Goal: Task Accomplishment & Management: Manage account settings

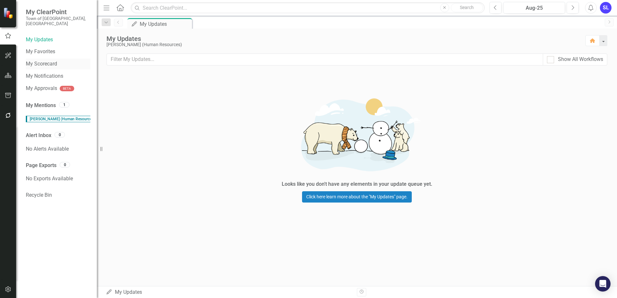
click at [39, 60] on link "My Scorecard" at bounding box center [58, 63] width 65 height 7
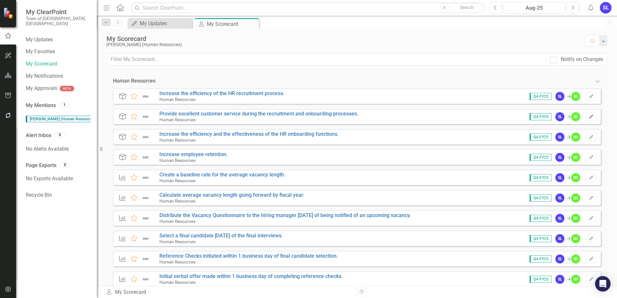
click at [589, 117] on icon "Edit" at bounding box center [591, 117] width 5 height 4
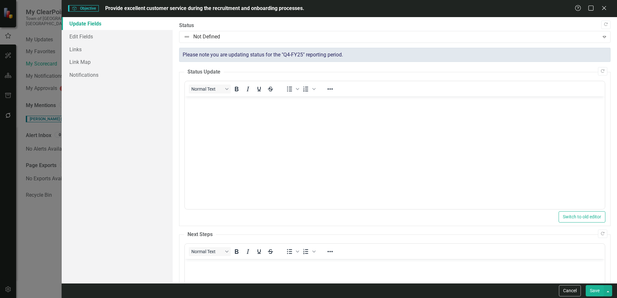
click at [598, 10] on div "Help Maximize Close" at bounding box center [592, 8] width 36 height 7
click at [602, 8] on icon "Close" at bounding box center [604, 8] width 8 height 6
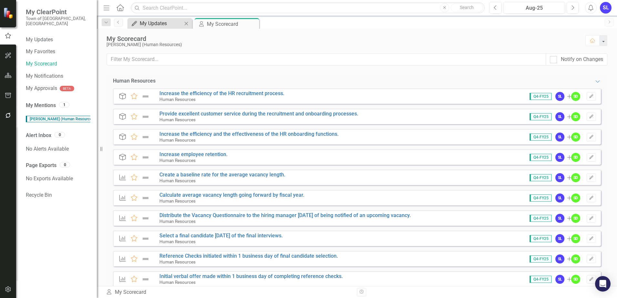
click at [167, 23] on div "My Updates" at bounding box center [161, 23] width 43 height 8
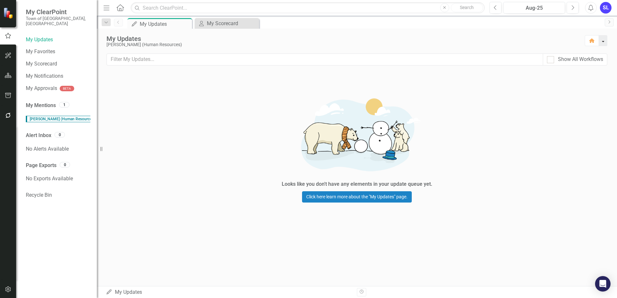
click at [604, 41] on button "button" at bounding box center [603, 40] width 8 height 11
click at [235, 24] on div "My Scorecard" at bounding box center [228, 23] width 43 height 8
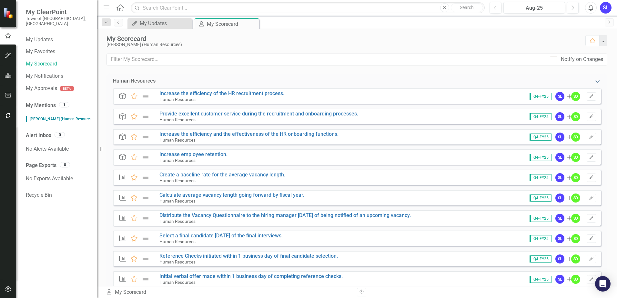
click at [594, 82] on icon "Expanded" at bounding box center [597, 81] width 6 height 5
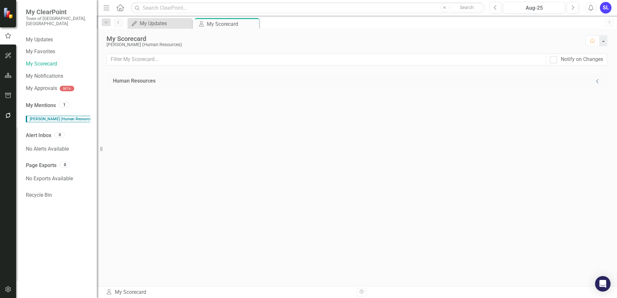
click at [594, 82] on icon "Collapse" at bounding box center [597, 81] width 6 height 5
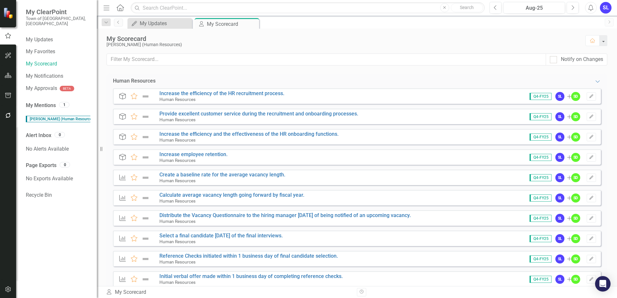
click at [104, 8] on icon "Menu" at bounding box center [106, 7] width 8 height 7
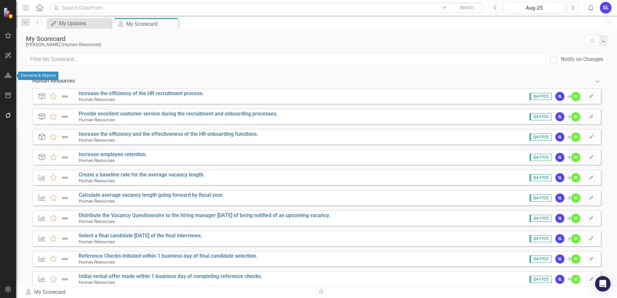
click at [7, 78] on button "button" at bounding box center [8, 76] width 15 height 14
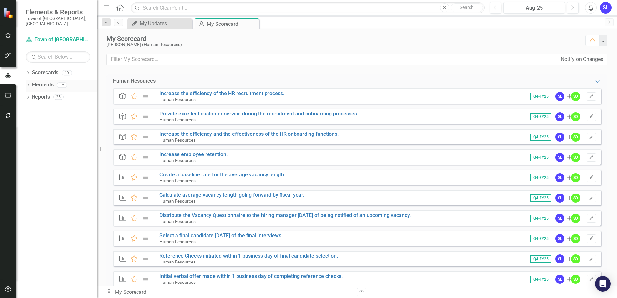
click at [37, 81] on link "Elements" at bounding box center [43, 84] width 22 height 7
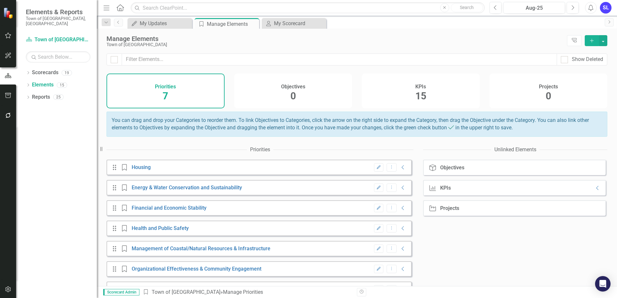
click at [447, 98] on div "KPIs 15" at bounding box center [421, 91] width 118 height 35
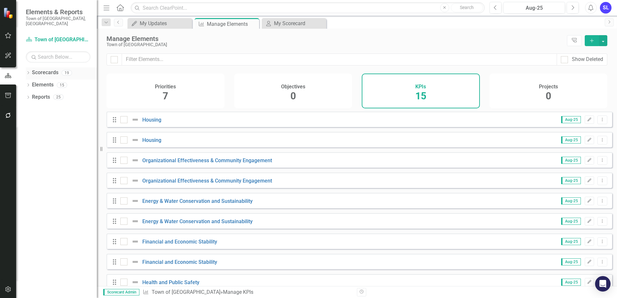
click at [40, 69] on link "Scorecards" at bounding box center [45, 72] width 26 height 7
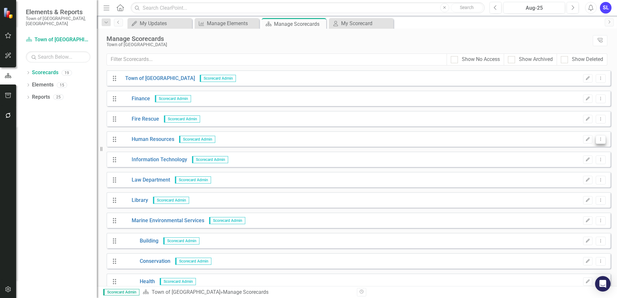
click at [598, 140] on icon "Dropdown Menu" at bounding box center [600, 139] width 5 height 4
click at [569, 152] on link "Edit Edit Scorecard" at bounding box center [564, 150] width 71 height 12
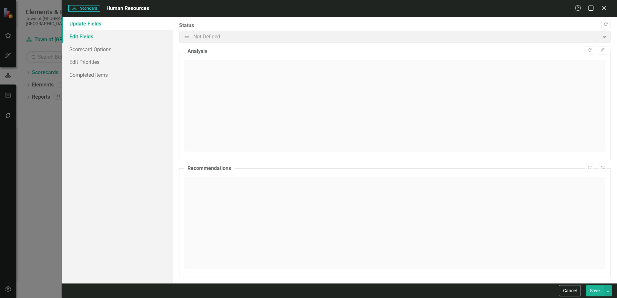
click at [84, 35] on link "Edit Fields" at bounding box center [117, 36] width 111 height 13
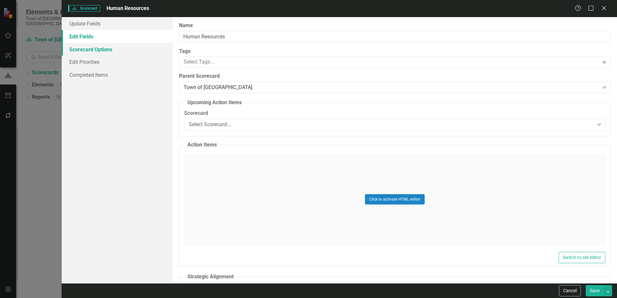
click at [86, 51] on link "Scorecard Options" at bounding box center [117, 49] width 111 height 13
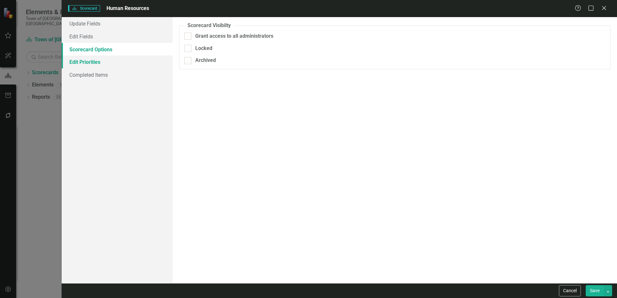
click at [91, 65] on link "Edit Priorities" at bounding box center [117, 61] width 111 height 13
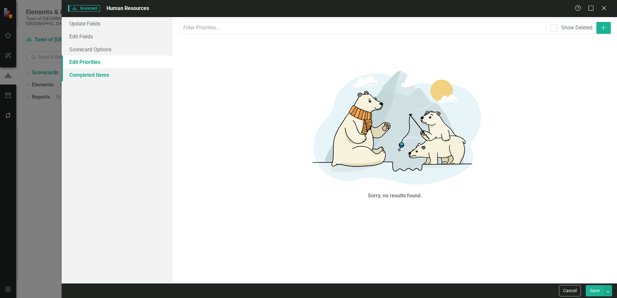
click at [75, 80] on link "Completed Items" at bounding box center [117, 74] width 111 height 13
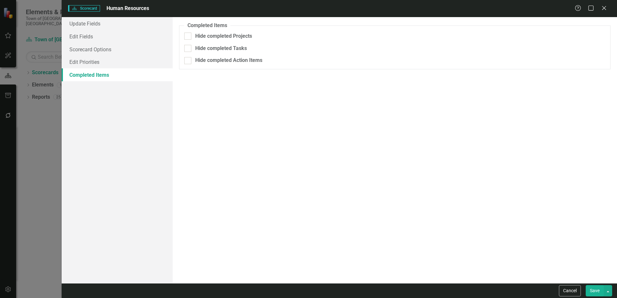
click at [38, 121] on div "Scorecard Scorecard Human Resources Help Maximize Close Update Fields Edit Fiel…" at bounding box center [308, 149] width 617 height 298
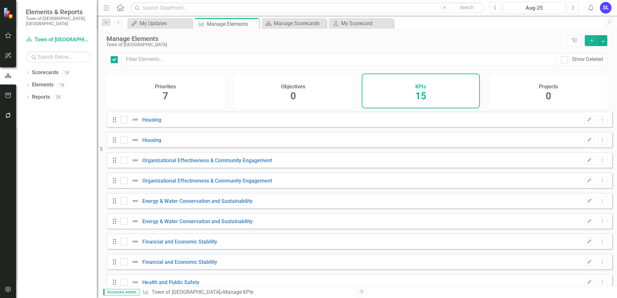
checkbox input "false"
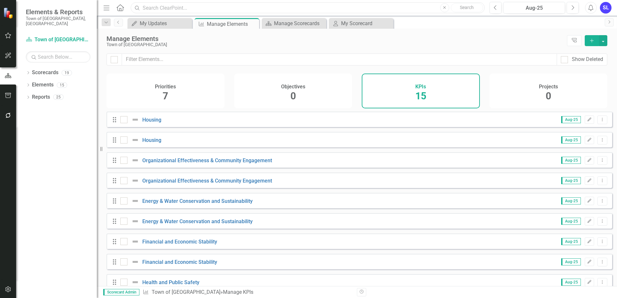
click at [316, 8] on input "text" at bounding box center [308, 7] width 354 height 11
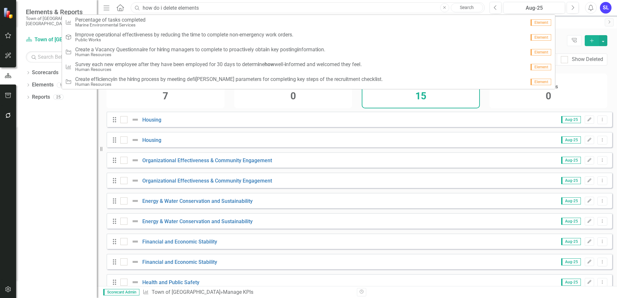
type input "how do i delete elements"
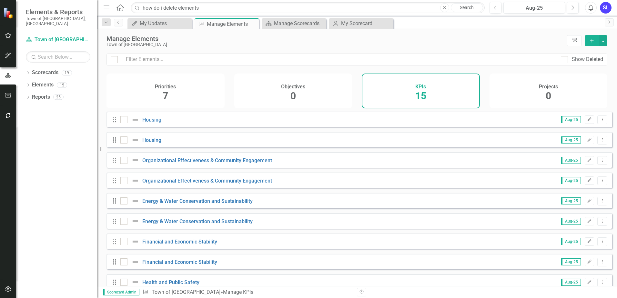
click at [35, 148] on div "Dropdown Scorecards 19 Dropdown Town of Falmouth Finance Fire Rescue Human Reso…" at bounding box center [56, 182] width 81 height 231
click at [607, 8] on div "SL" at bounding box center [606, 8] width 12 height 12
click at [592, 43] on link "Help Support Center" at bounding box center [585, 45] width 51 height 12
click at [120, 94] on div "Priorities 7" at bounding box center [165, 91] width 118 height 35
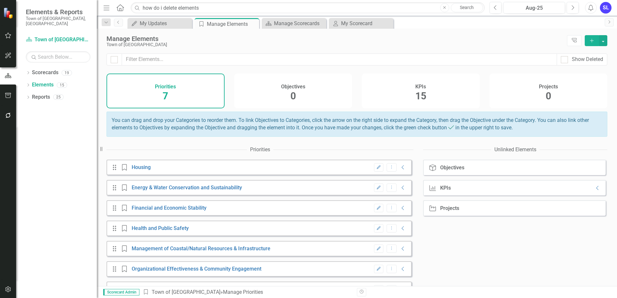
click at [261, 95] on div "Objectives 0" at bounding box center [293, 91] width 118 height 35
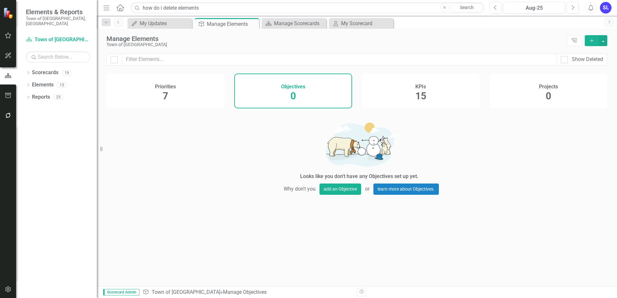
click at [419, 96] on span "15" at bounding box center [420, 95] width 11 height 11
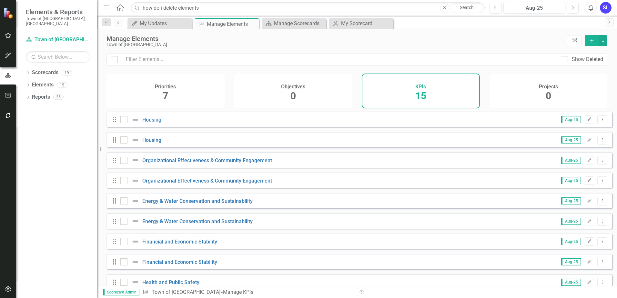
click at [367, 168] on div "Drag Organizational Effectiveness & Community Engagement Aug-25 Edit Dropdown M…" at bounding box center [358, 159] width 505 height 15
click at [599, 162] on icon "Dropdown Menu" at bounding box center [601, 160] width 5 height 4
click at [503, 167] on div "Drag Organizational Effectiveness & Community Engagement Aug-25 Edit Dropdown M…" at bounding box center [358, 159] width 505 height 15
click at [246, 164] on link "Organizational Effectiveness & Community Engagement" at bounding box center [207, 160] width 130 height 6
click at [28, 72] on icon "Dropdown" at bounding box center [28, 74] width 5 height 4
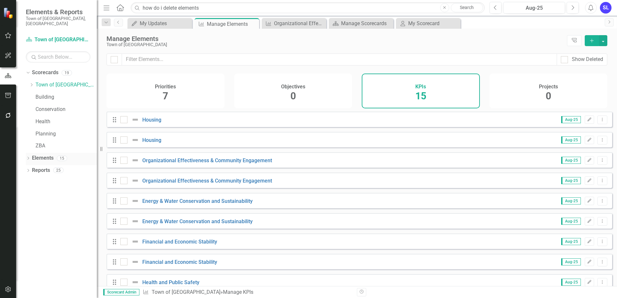
click at [27, 157] on icon "Dropdown" at bounding box center [28, 159] width 5 height 4
click at [39, 155] on link "Elements" at bounding box center [43, 158] width 22 height 7
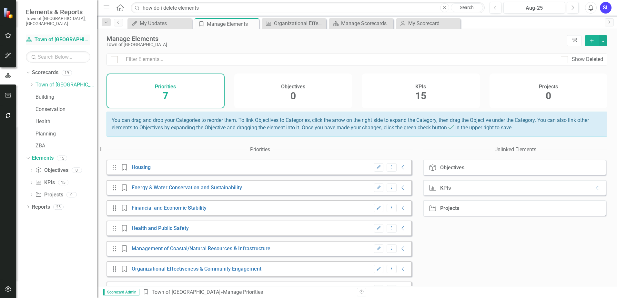
click at [44, 36] on link "Scorecard Town of [GEOGRAPHIC_DATA]" at bounding box center [58, 39] width 65 height 7
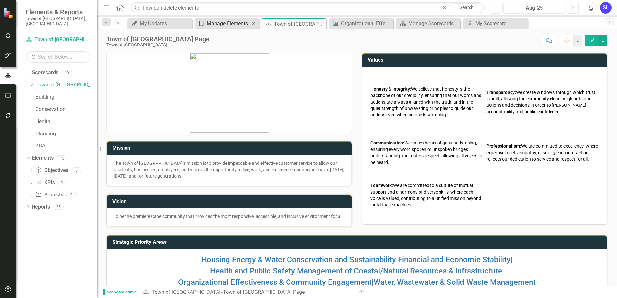
click at [216, 21] on div "Manage Elements" at bounding box center [228, 23] width 43 height 8
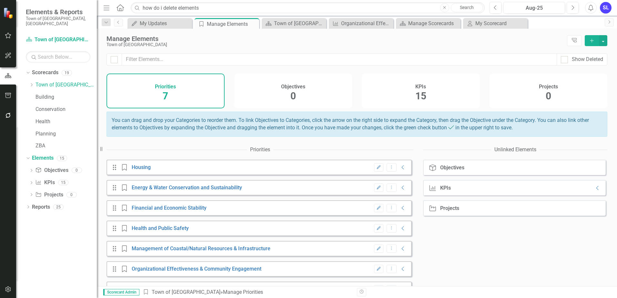
click at [447, 191] on div "KPIs" at bounding box center [445, 188] width 11 height 6
click at [442, 191] on div "KPIs" at bounding box center [445, 188] width 11 height 6
click at [453, 171] on div "Objectives" at bounding box center [452, 168] width 24 height 6
click at [450, 171] on div "Objectives" at bounding box center [452, 168] width 24 height 6
click at [435, 171] on icon "Objective" at bounding box center [432, 168] width 8 height 6
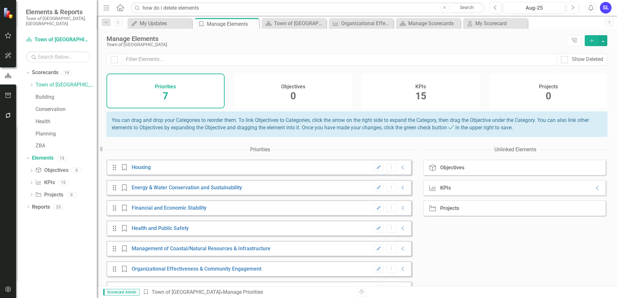
click at [442, 191] on div "KPIs" at bounding box center [445, 188] width 11 height 6
click at [442, 211] on div "Projects" at bounding box center [449, 208] width 19 height 6
click at [606, 42] on button "button" at bounding box center [603, 40] width 8 height 11
click at [478, 49] on div "Manage Elements Town of Falmouth Tree Explorer Add" at bounding box center [357, 41] width 520 height 25
click at [10, 37] on icon "button" at bounding box center [8, 35] width 7 height 5
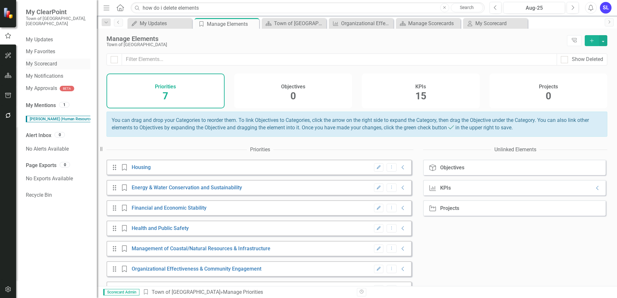
click at [43, 60] on link "My Scorecard" at bounding box center [58, 63] width 65 height 7
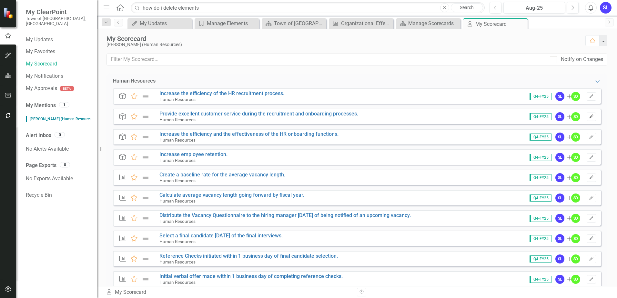
click at [589, 118] on icon "Edit" at bounding box center [591, 117] width 5 height 4
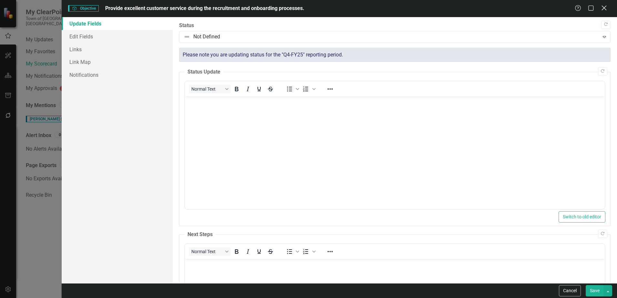
click at [605, 6] on icon "Close" at bounding box center [604, 8] width 8 height 6
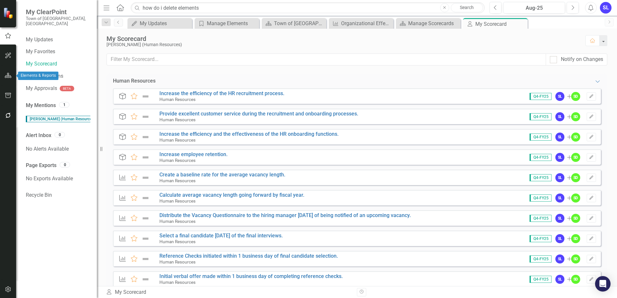
click at [6, 75] on icon "button" at bounding box center [8, 75] width 7 height 5
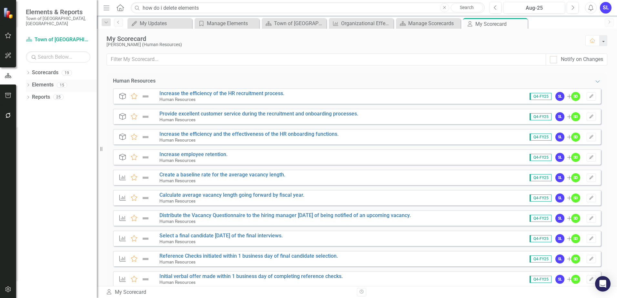
click at [45, 81] on link "Elements" at bounding box center [43, 84] width 22 height 7
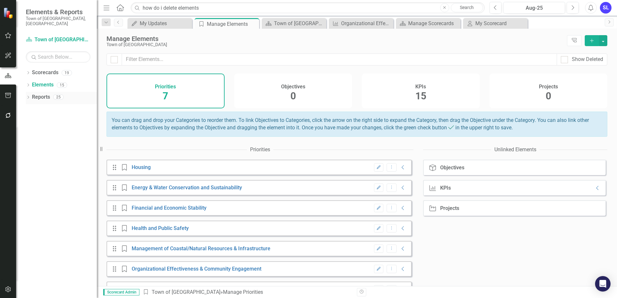
click at [42, 94] on link "Reports" at bounding box center [41, 97] width 18 height 7
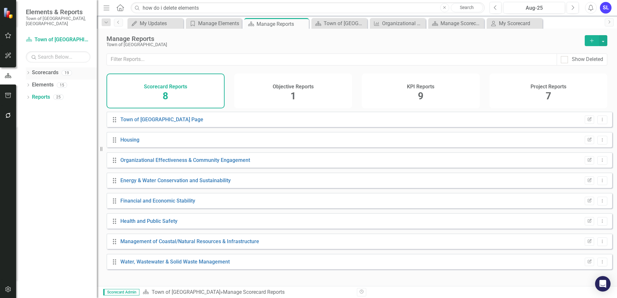
click at [45, 69] on link "Scorecards" at bounding box center [45, 72] width 26 height 7
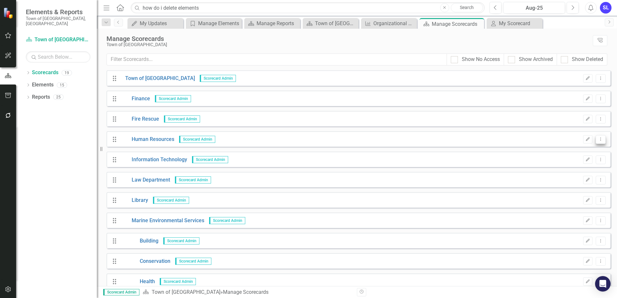
click at [598, 139] on icon "Dropdown Menu" at bounding box center [600, 139] width 5 height 4
click at [585, 140] on icon "Edit" at bounding box center [587, 139] width 5 height 4
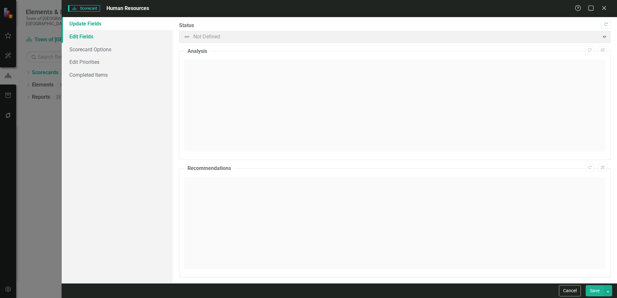
click at [88, 36] on link "Edit Fields" at bounding box center [117, 36] width 111 height 13
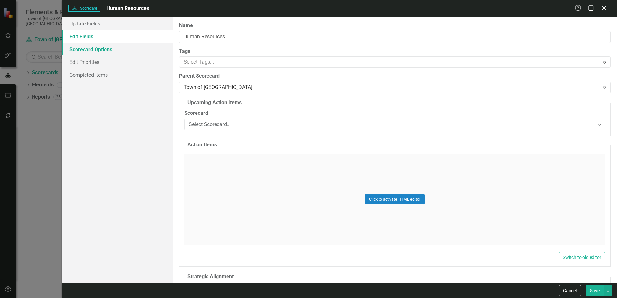
click at [90, 47] on link "Scorecard Options" at bounding box center [117, 49] width 111 height 13
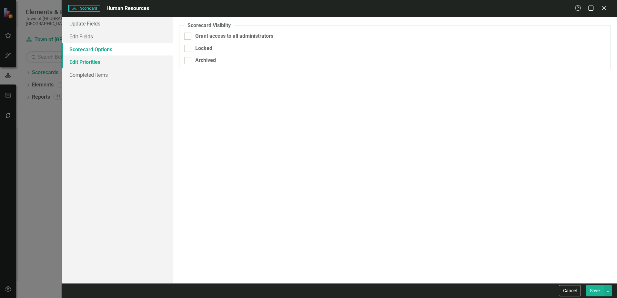
click at [89, 64] on link "Edit Priorities" at bounding box center [117, 61] width 111 height 13
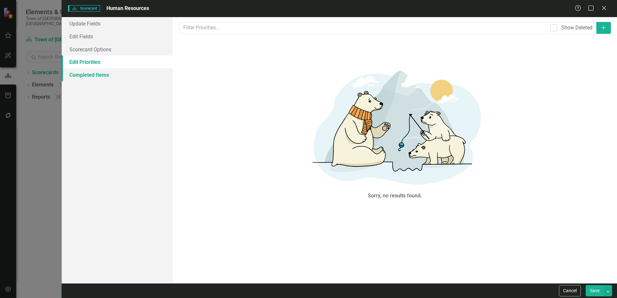
click at [88, 77] on link "Completed Items" at bounding box center [117, 74] width 111 height 13
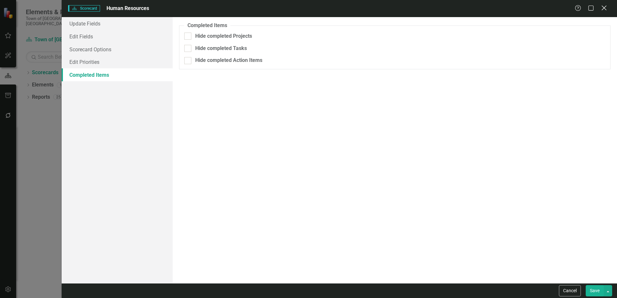
click at [602, 7] on icon "Close" at bounding box center [604, 8] width 8 height 6
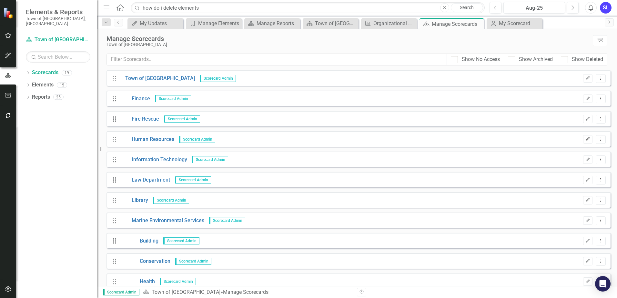
click at [583, 137] on button "Edit" at bounding box center [587, 139] width 9 height 8
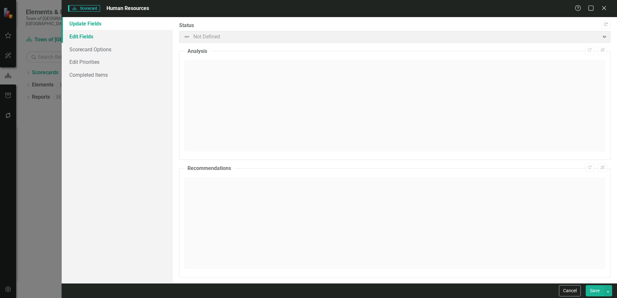
click at [78, 34] on link "Edit Fields" at bounding box center [117, 36] width 111 height 13
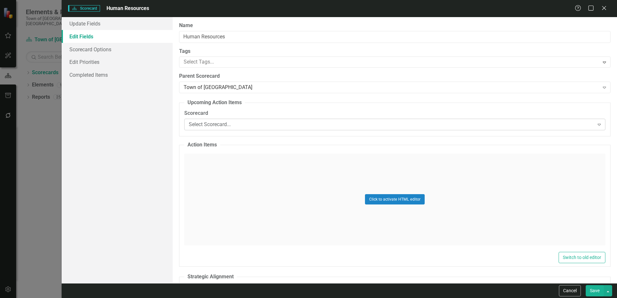
click at [215, 126] on div "Select Scorecard..." at bounding box center [391, 124] width 405 height 7
click at [216, 91] on div "Town of [GEOGRAPHIC_DATA]" at bounding box center [391, 87] width 415 height 7
click at [84, 73] on link "Completed Items" at bounding box center [117, 74] width 111 height 13
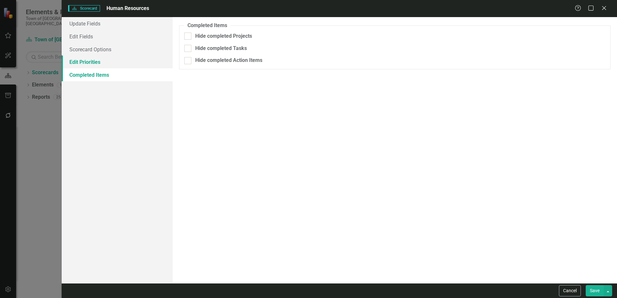
click at [85, 57] on link "Edit Priorities" at bounding box center [117, 61] width 111 height 13
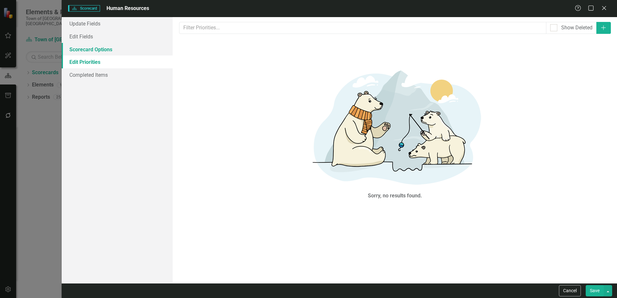
click at [90, 46] on link "Scorecard Options" at bounding box center [117, 49] width 111 height 13
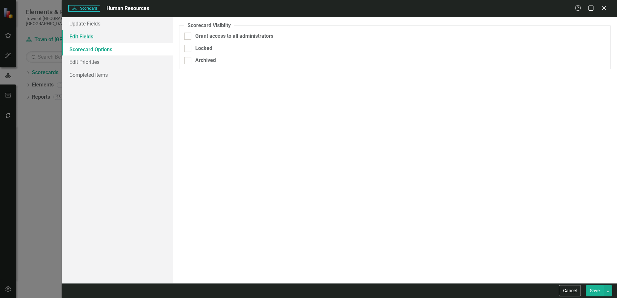
click at [89, 35] on link "Edit Fields" at bounding box center [117, 36] width 111 height 13
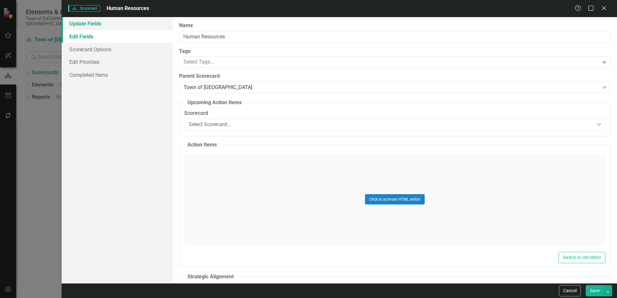
click at [92, 25] on link "Update Fields" at bounding box center [117, 23] width 111 height 13
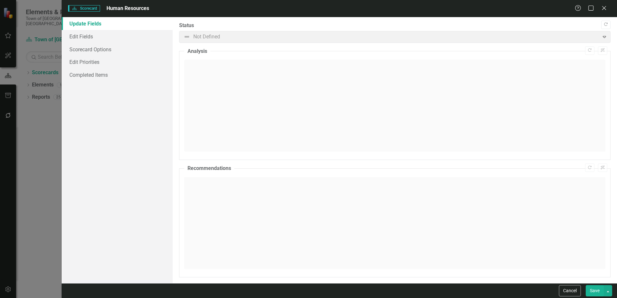
click at [38, 110] on div "Scorecard Scorecard Human Resources Help Maximize Close Update Fields Edit Fiel…" at bounding box center [308, 149] width 617 height 298
click at [605, 9] on icon "Close" at bounding box center [604, 8] width 8 height 6
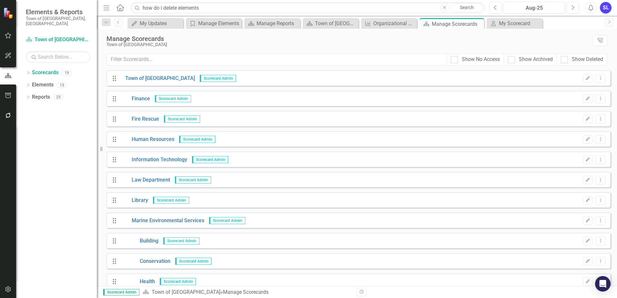
click at [113, 141] on icon "Drag" at bounding box center [114, 139] width 8 height 6
click at [145, 139] on link "Human Resources" at bounding box center [147, 139] width 54 height 7
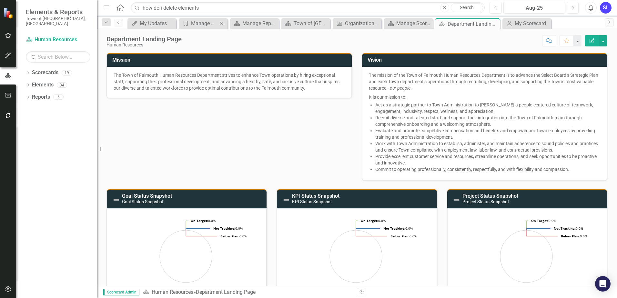
click at [210, 28] on body "Elements & Reports Town of [GEOGRAPHIC_DATA], [GEOGRAPHIC_DATA] Scorecard Human…" at bounding box center [308, 149] width 617 height 298
click at [205, 24] on div "Manage Elements" at bounding box center [204, 23] width 27 height 8
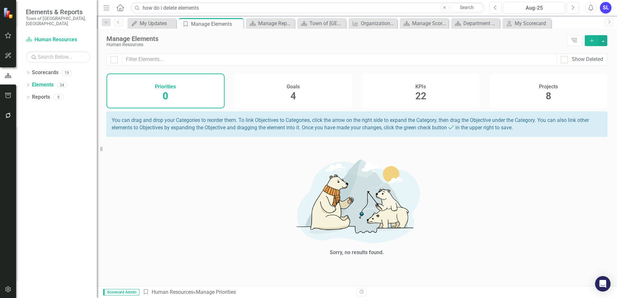
click at [299, 90] on div "Goals 4" at bounding box center [293, 91] width 118 height 35
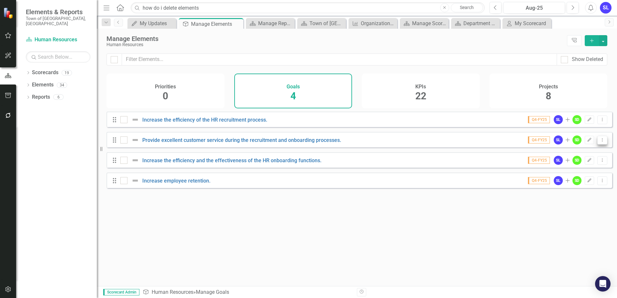
click at [598, 145] on button "Dropdown Menu" at bounding box center [602, 140] width 10 height 9
click at [579, 188] on link "Trash Delete Goal" at bounding box center [576, 191] width 51 height 12
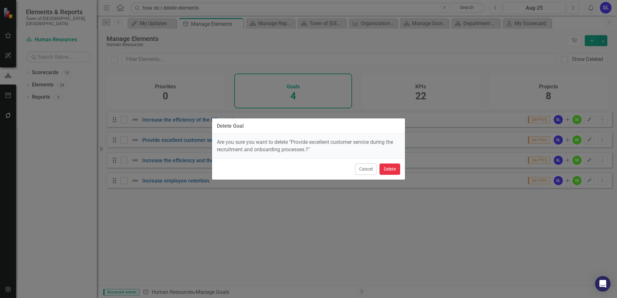
click at [391, 167] on button "Delete" at bounding box center [389, 169] width 21 height 11
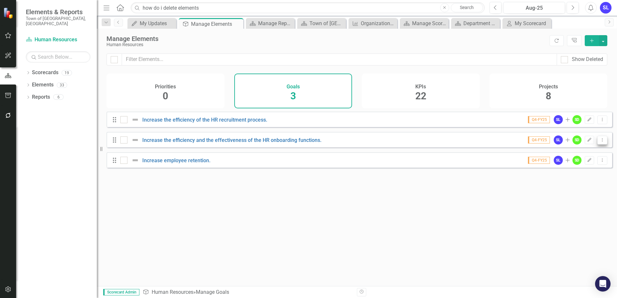
click at [597, 145] on button "Dropdown Menu" at bounding box center [602, 140] width 10 height 9
click at [571, 189] on link "Trash Delete Goal" at bounding box center [576, 191] width 51 height 12
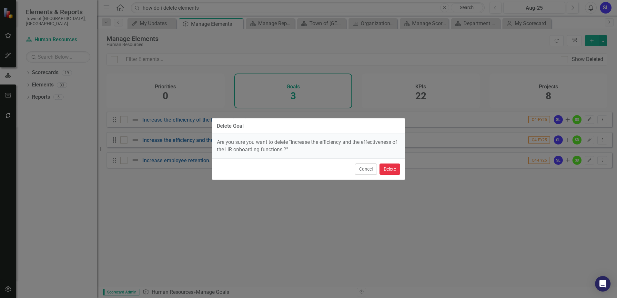
click at [391, 165] on button "Delete" at bounding box center [389, 169] width 21 height 11
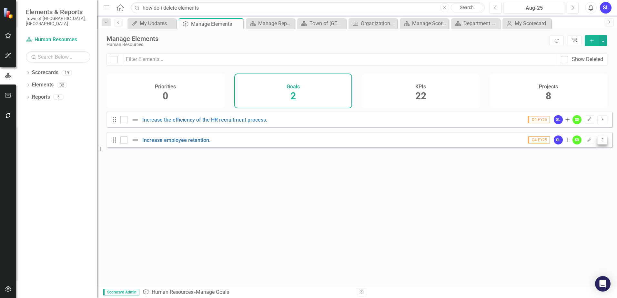
click at [599, 142] on icon "Dropdown Menu" at bounding box center [601, 140] width 5 height 4
click at [572, 190] on link "Trash Delete Goal" at bounding box center [576, 191] width 51 height 12
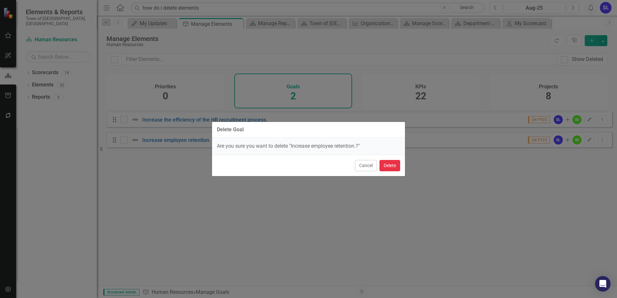
click at [395, 166] on button "Delete" at bounding box center [389, 165] width 21 height 11
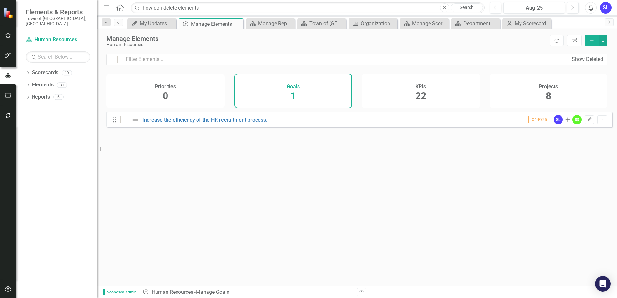
click at [426, 92] on div "KPIs 22" at bounding box center [421, 91] width 118 height 35
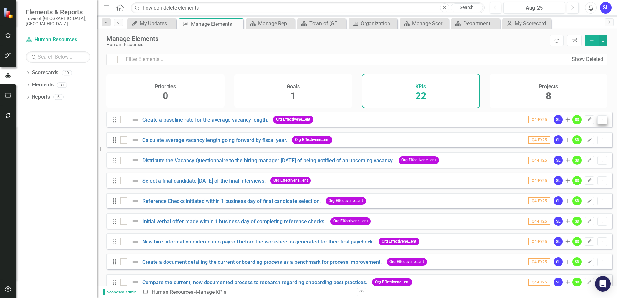
click at [600, 122] on icon "Dropdown Menu" at bounding box center [601, 119] width 5 height 4
click at [577, 168] on link "Trash Delete KPI" at bounding box center [576, 171] width 51 height 12
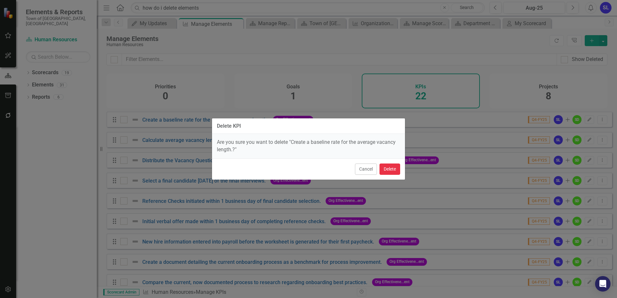
click at [395, 169] on button "Delete" at bounding box center [389, 169] width 21 height 11
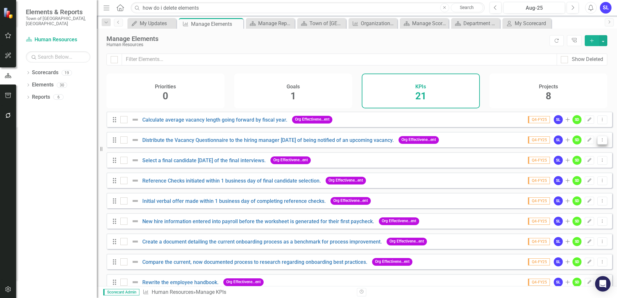
click at [600, 142] on icon "Dropdown Menu" at bounding box center [601, 140] width 5 height 4
click at [580, 189] on link "Trash Delete KPI" at bounding box center [576, 191] width 51 height 12
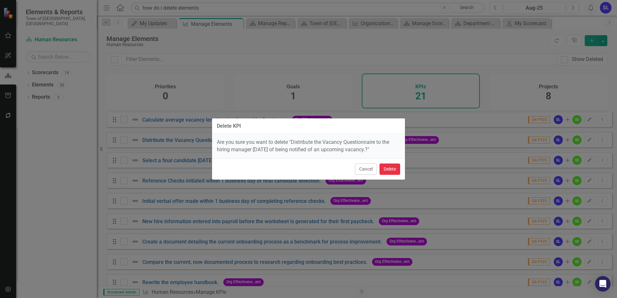
click at [387, 170] on button "Delete" at bounding box center [389, 169] width 21 height 11
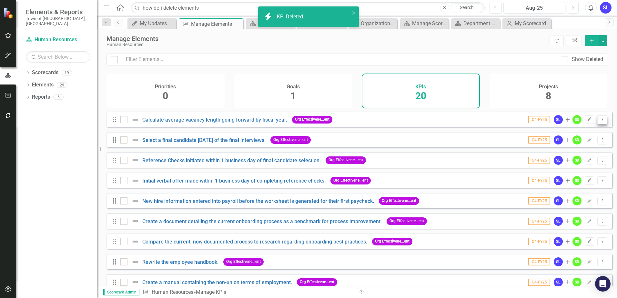
click at [599, 122] on icon "Dropdown Menu" at bounding box center [601, 119] width 5 height 4
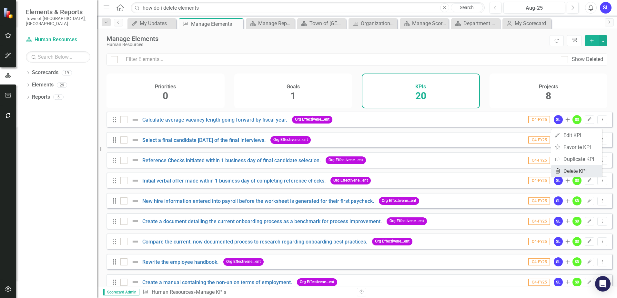
click at [576, 169] on link "Trash Delete KPI" at bounding box center [576, 171] width 51 height 12
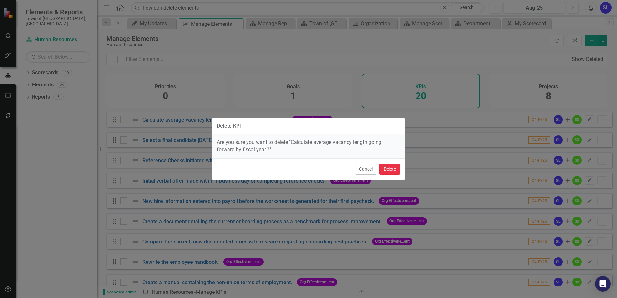
click at [394, 168] on button "Delete" at bounding box center [389, 169] width 21 height 11
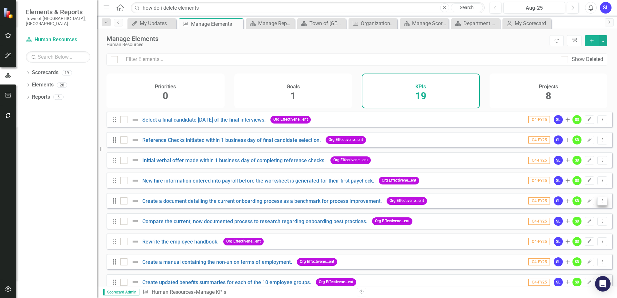
click at [600, 203] on icon "Dropdown Menu" at bounding box center [601, 201] width 5 height 4
click at [570, 252] on link "Trash Delete KPI" at bounding box center [576, 252] width 51 height 12
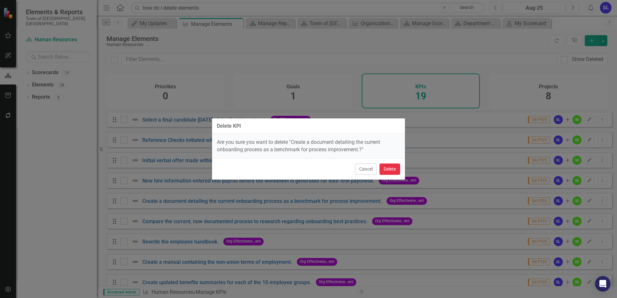
click at [391, 170] on button "Delete" at bounding box center [389, 169] width 21 height 11
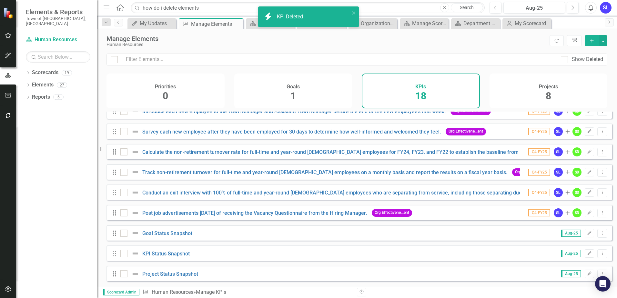
scroll to position [196, 0]
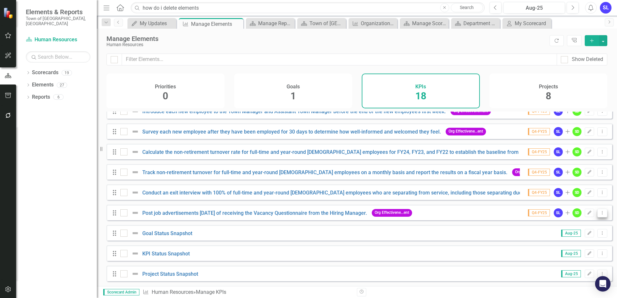
click at [599, 215] on button "Dropdown Menu" at bounding box center [602, 213] width 10 height 9
click at [582, 256] on link "Trash Delete KPI" at bounding box center [576, 260] width 51 height 12
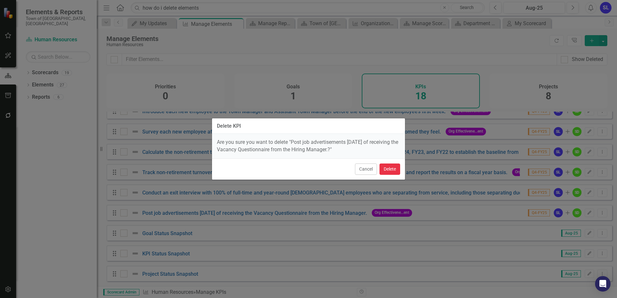
click at [392, 172] on button "Delete" at bounding box center [389, 169] width 21 height 11
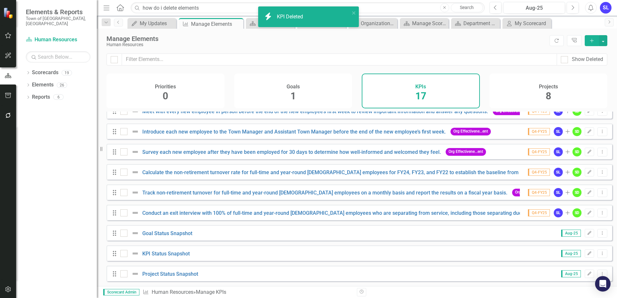
scroll to position [176, 0]
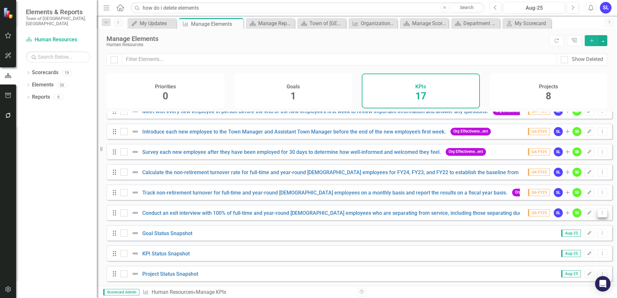
click at [599, 213] on icon "Dropdown Menu" at bounding box center [601, 213] width 5 height 4
click at [567, 258] on link "Trash Delete KPI" at bounding box center [576, 260] width 51 height 12
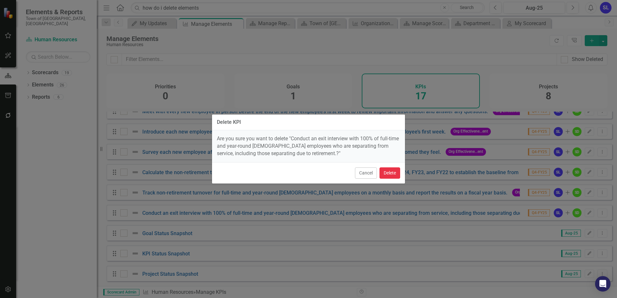
click at [394, 175] on button "Delete" at bounding box center [389, 172] width 21 height 11
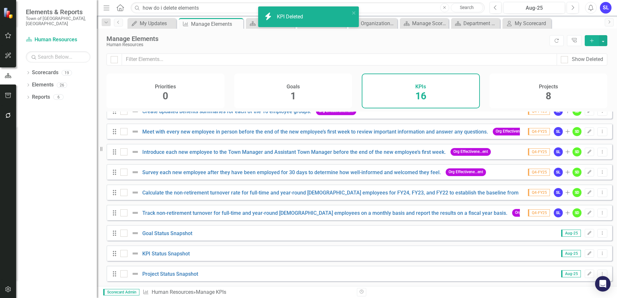
scroll to position [155, 0]
click at [599, 213] on icon "Dropdown Menu" at bounding box center [601, 213] width 5 height 4
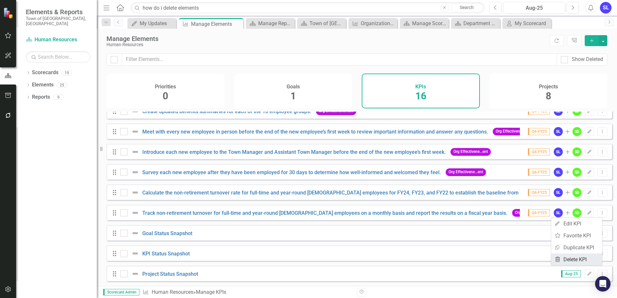
click at [575, 260] on link "Trash Delete KPI" at bounding box center [576, 260] width 51 height 12
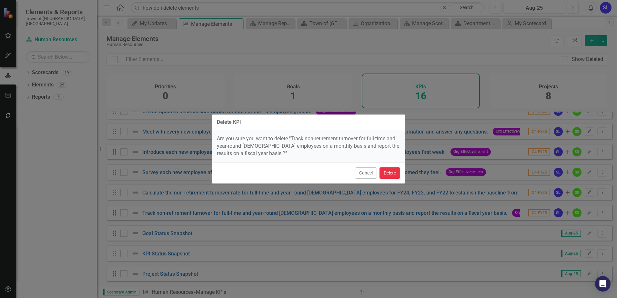
click at [395, 173] on button "Delete" at bounding box center [389, 172] width 21 height 11
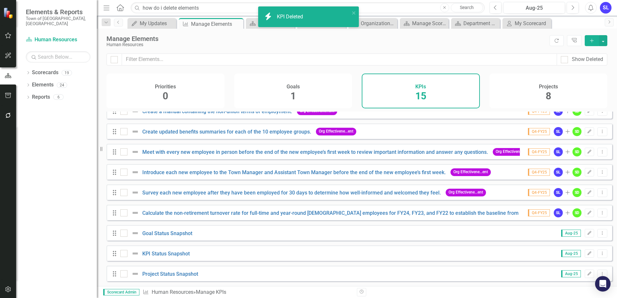
scroll to position [135, 0]
click at [597, 217] on button "Dropdown Menu" at bounding box center [602, 213] width 10 height 9
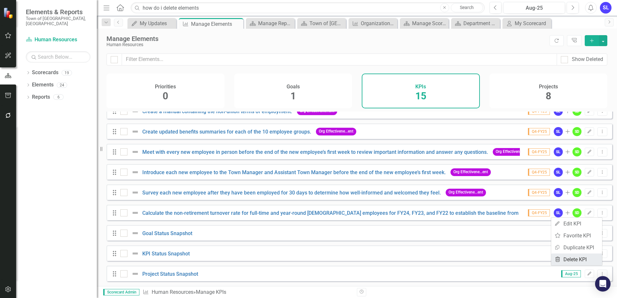
click at [578, 259] on link "Trash Delete KPI" at bounding box center [576, 260] width 51 height 12
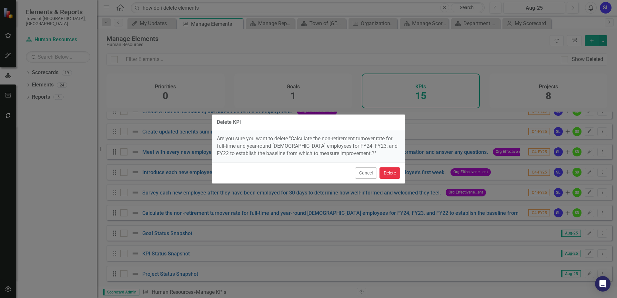
click at [395, 173] on button "Delete" at bounding box center [389, 172] width 21 height 11
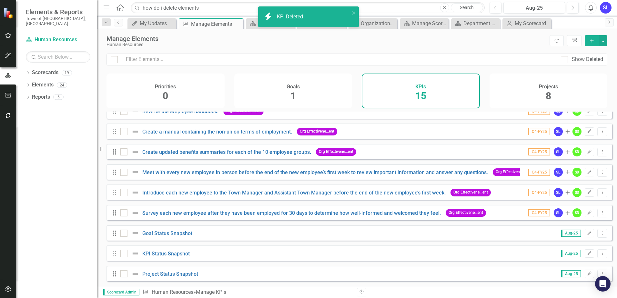
scroll to position [115, 0]
click at [602, 214] on icon at bounding box center [602, 212] width 1 height 3
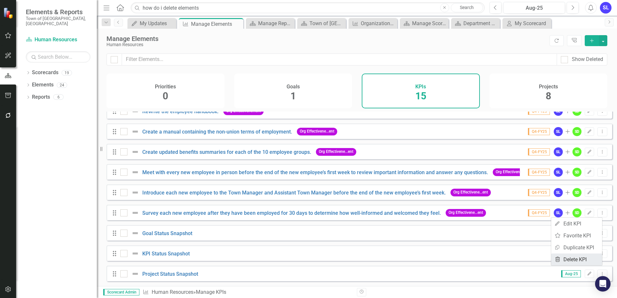
click at [573, 259] on link "Trash Delete KPI" at bounding box center [576, 260] width 51 height 12
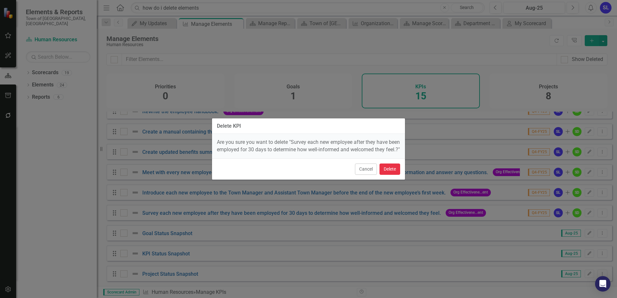
click at [389, 173] on button "Delete" at bounding box center [389, 169] width 21 height 11
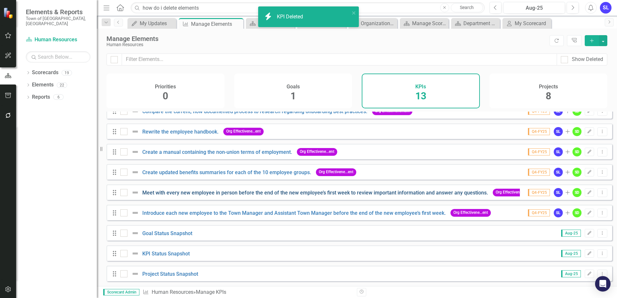
scroll to position [95, 0]
click at [599, 213] on icon "Dropdown Menu" at bounding box center [601, 213] width 5 height 4
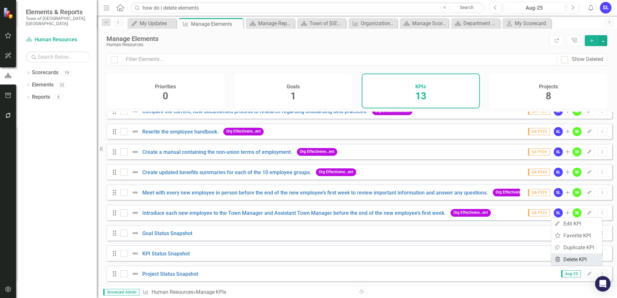
click at [579, 256] on link "Trash Delete KPI" at bounding box center [576, 260] width 51 height 12
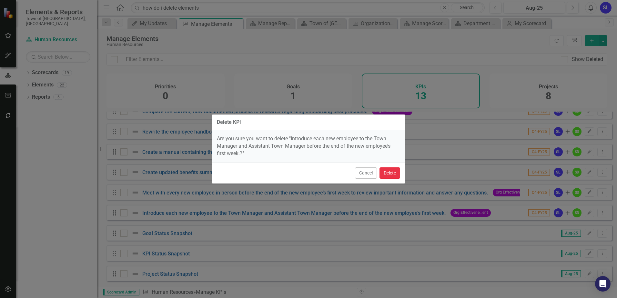
click at [394, 175] on button "Delete" at bounding box center [389, 172] width 21 height 11
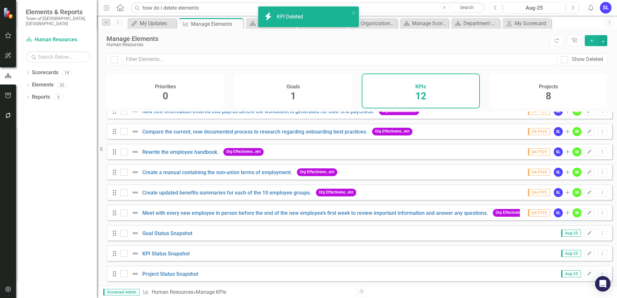
scroll to position [74, 0]
click at [599, 211] on icon "Dropdown Menu" at bounding box center [601, 213] width 5 height 4
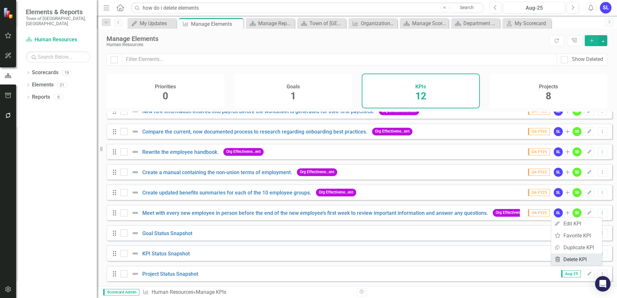
click at [580, 258] on link "Trash Delete KPI" at bounding box center [576, 260] width 51 height 12
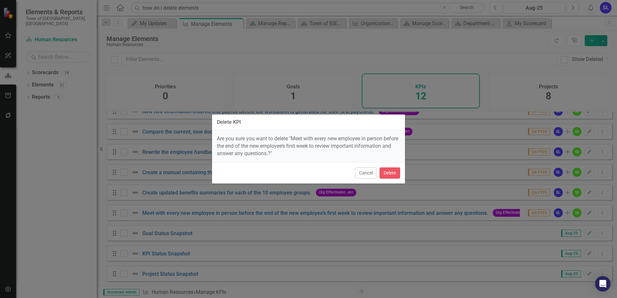
click at [400, 174] on div "Cancel Delete" at bounding box center [308, 172] width 193 height 21
click at [394, 174] on button "Delete" at bounding box center [389, 172] width 21 height 11
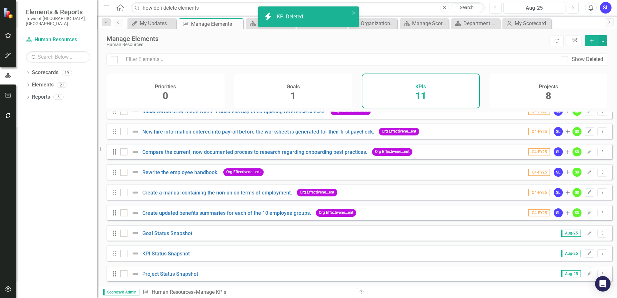
scroll to position [54, 0]
click at [599, 214] on icon "Dropdown Menu" at bounding box center [601, 213] width 5 height 4
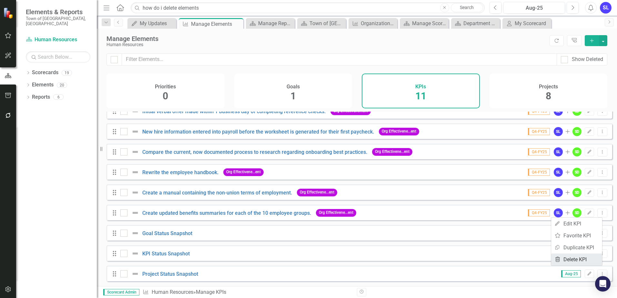
click at [582, 259] on link "Trash Delete KPI" at bounding box center [576, 260] width 51 height 12
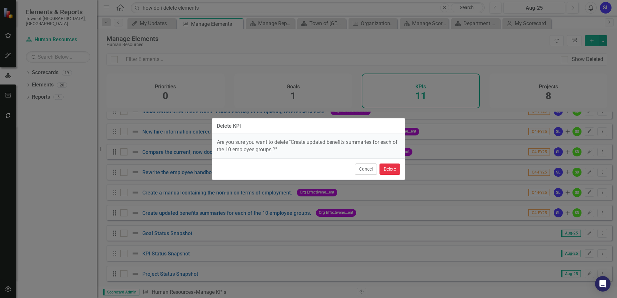
click at [391, 167] on button "Delete" at bounding box center [389, 169] width 21 height 11
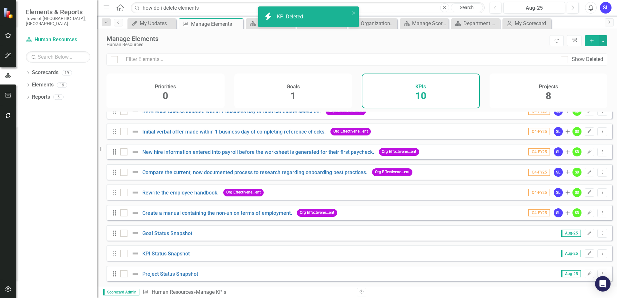
scroll to position [34, 0]
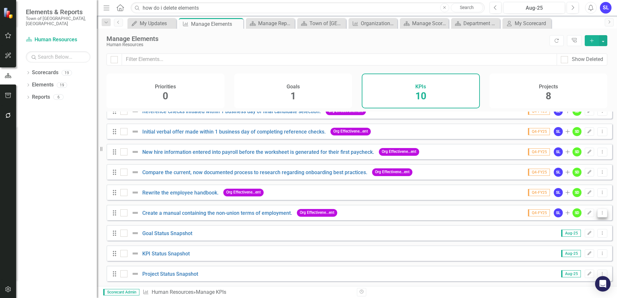
click at [602, 213] on icon at bounding box center [602, 212] width 1 height 3
click at [587, 255] on link "Trash Delete KPI" at bounding box center [576, 260] width 51 height 12
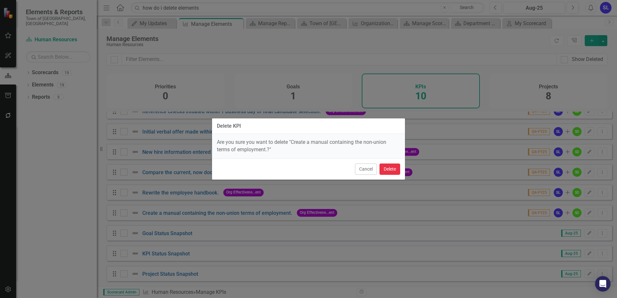
click at [396, 171] on button "Delete" at bounding box center [389, 169] width 21 height 11
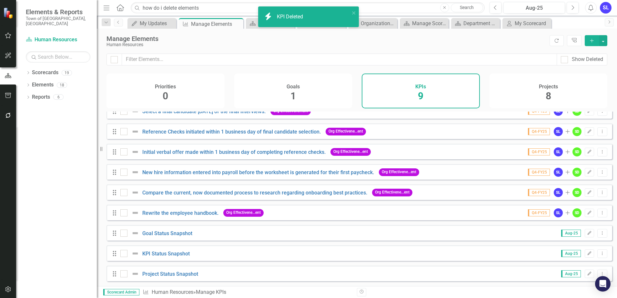
scroll to position [13, 0]
click at [599, 212] on icon "Dropdown Menu" at bounding box center [601, 213] width 5 height 4
click at [580, 257] on link "Trash Delete KPI" at bounding box center [576, 260] width 51 height 12
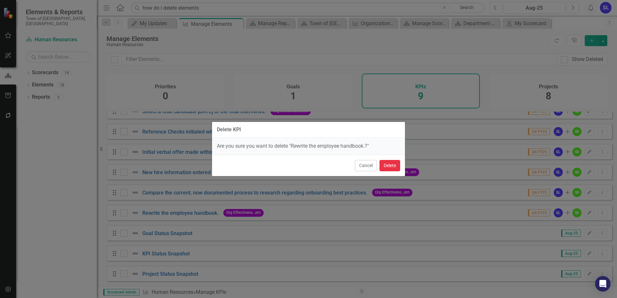
click at [395, 166] on button "Delete" at bounding box center [389, 165] width 21 height 11
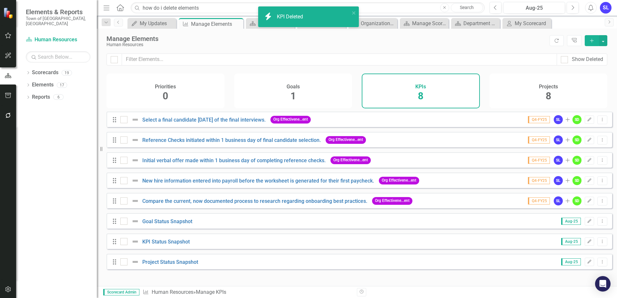
scroll to position [0, 0]
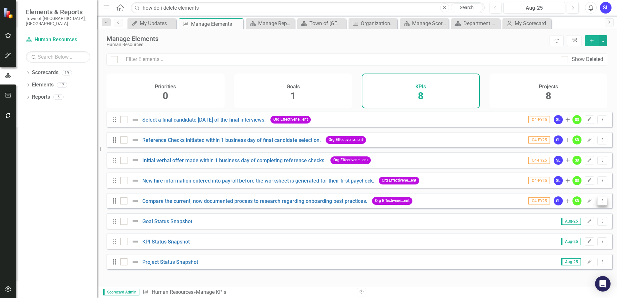
click at [599, 203] on icon "Dropdown Menu" at bounding box center [601, 201] width 5 height 4
click at [585, 251] on link "Trash Delete KPI" at bounding box center [576, 252] width 51 height 12
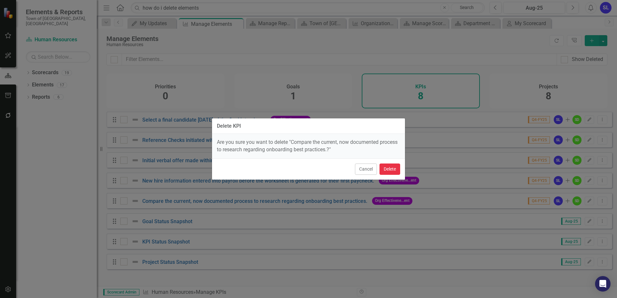
click at [392, 167] on button "Delete" at bounding box center [389, 169] width 21 height 11
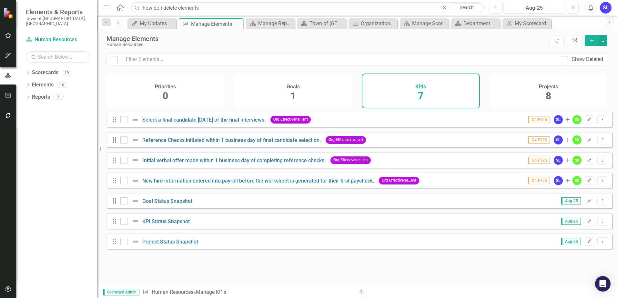
click at [533, 80] on div "Projects 8" at bounding box center [548, 91] width 118 height 35
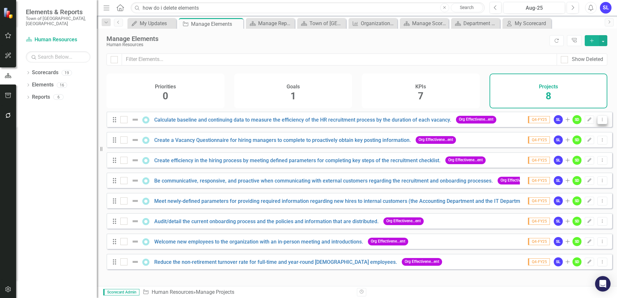
click at [597, 124] on button "Dropdown Menu" at bounding box center [602, 119] width 10 height 9
click at [584, 170] on link "Trash Delete Project" at bounding box center [575, 171] width 54 height 12
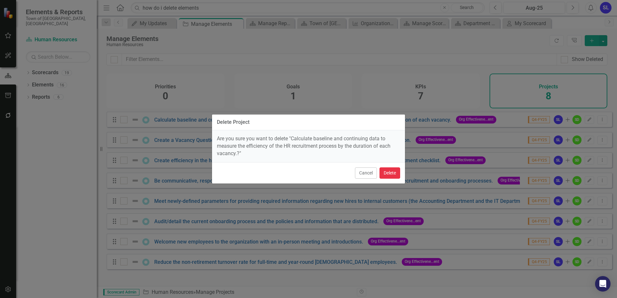
click at [389, 175] on button "Delete" at bounding box center [389, 172] width 21 height 11
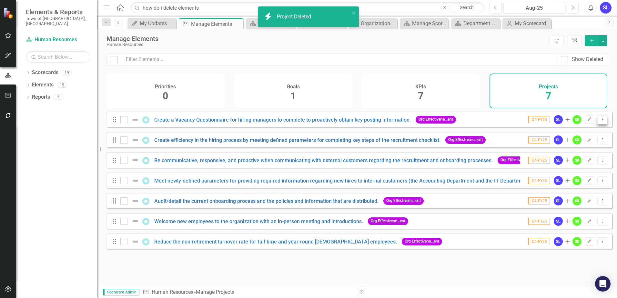
click at [599, 122] on icon "Dropdown Menu" at bounding box center [601, 119] width 5 height 4
click at [576, 170] on link "Trash Delete Project" at bounding box center [575, 171] width 54 height 12
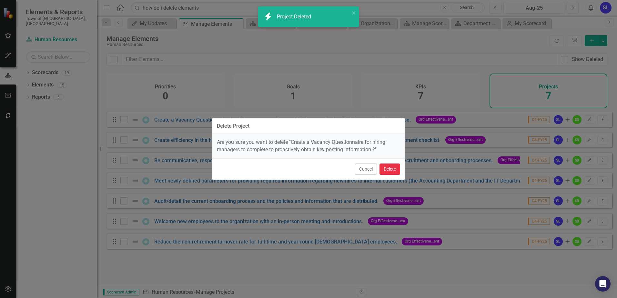
click at [390, 173] on button "Delete" at bounding box center [389, 169] width 21 height 11
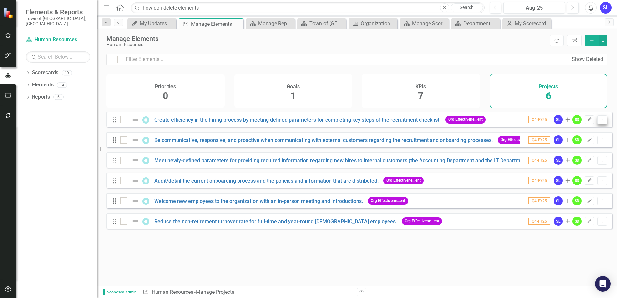
click at [600, 124] on button "Dropdown Menu" at bounding box center [602, 119] width 10 height 9
click at [575, 172] on link "Trash Delete Project" at bounding box center [575, 171] width 54 height 12
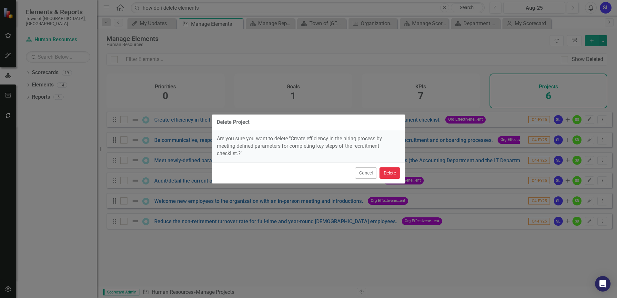
click at [391, 175] on button "Delete" at bounding box center [389, 172] width 21 height 11
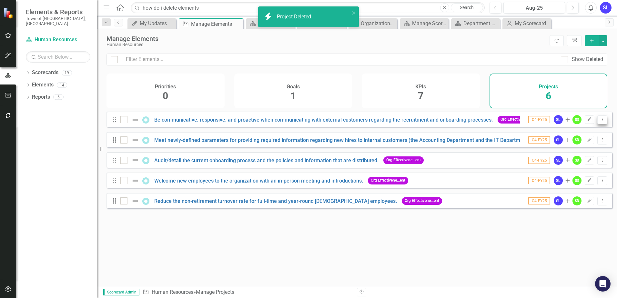
click at [600, 124] on button "Dropdown Menu" at bounding box center [602, 119] width 10 height 9
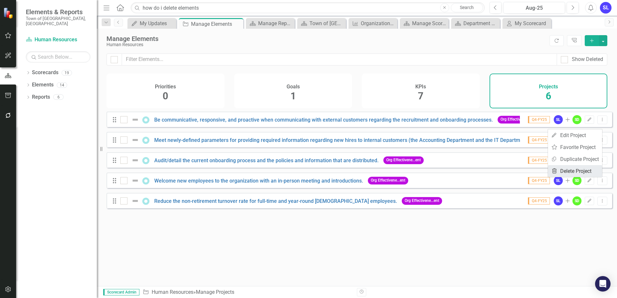
click at [560, 169] on link "Trash Delete Project" at bounding box center [575, 171] width 54 height 12
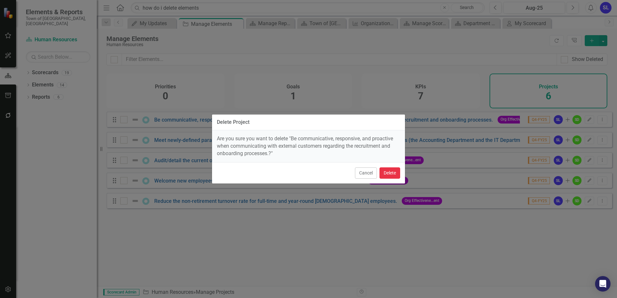
click at [393, 175] on button "Delete" at bounding box center [389, 172] width 21 height 11
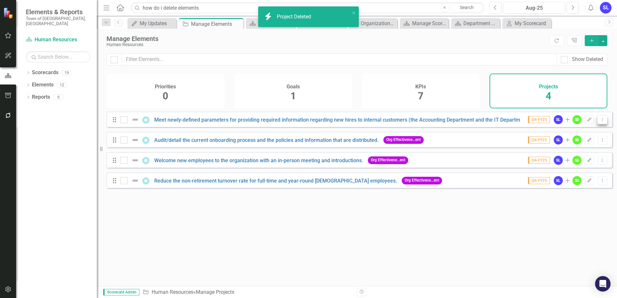
click at [600, 124] on button "Dropdown Menu" at bounding box center [602, 119] width 10 height 9
click at [568, 172] on link "Trash Delete Project" at bounding box center [575, 171] width 54 height 12
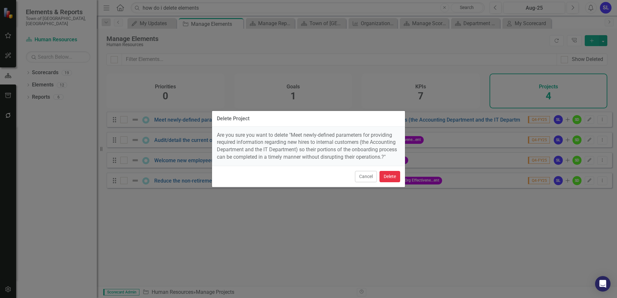
click at [393, 178] on button "Delete" at bounding box center [389, 176] width 21 height 11
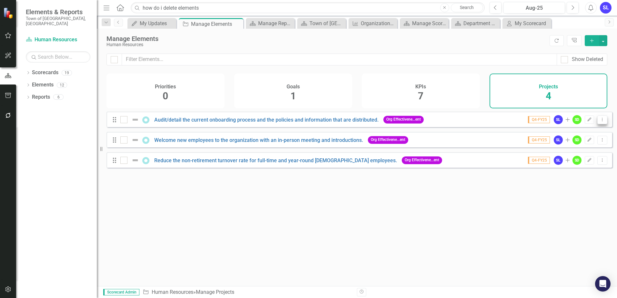
click at [602, 121] on icon at bounding box center [602, 119] width 1 height 3
click at [575, 172] on link "Trash Delete Project" at bounding box center [575, 171] width 54 height 12
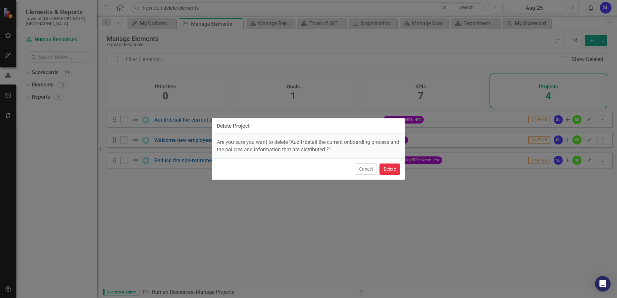
click at [394, 168] on button "Delete" at bounding box center [389, 169] width 21 height 11
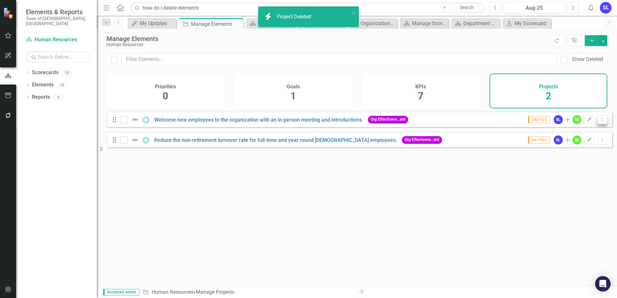
click at [599, 122] on icon "Dropdown Menu" at bounding box center [601, 119] width 5 height 4
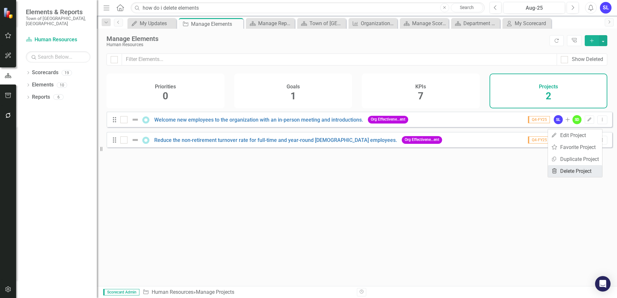
click at [578, 170] on link "Trash Delete Project" at bounding box center [575, 171] width 54 height 12
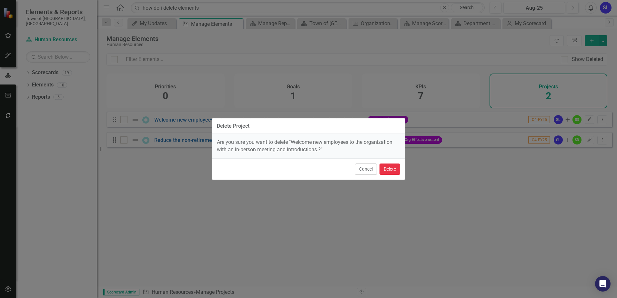
click at [393, 166] on button "Delete" at bounding box center [389, 169] width 21 height 11
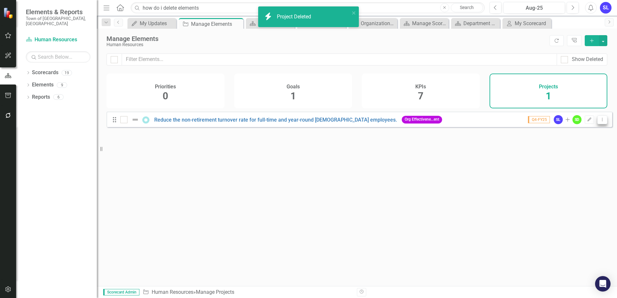
click at [599, 122] on icon "Dropdown Menu" at bounding box center [601, 119] width 5 height 4
click at [578, 166] on link "Trash Delete Project" at bounding box center [575, 171] width 54 height 12
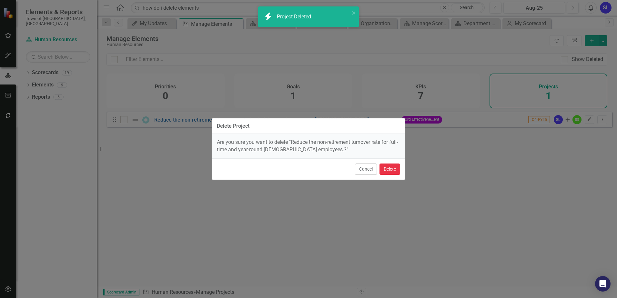
click at [387, 168] on button "Delete" at bounding box center [389, 169] width 21 height 11
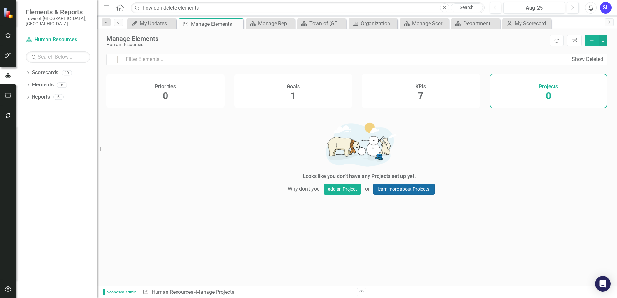
click at [405, 195] on link "learn more about Projects." at bounding box center [403, 189] width 61 height 11
click at [276, 25] on div "Manage Reports" at bounding box center [271, 23] width 27 height 8
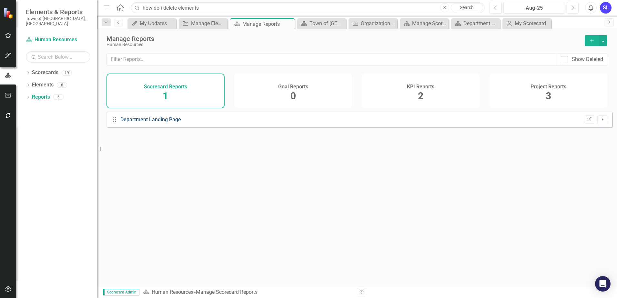
click at [157, 123] on link "Department Landing Page" at bounding box center [150, 119] width 61 height 6
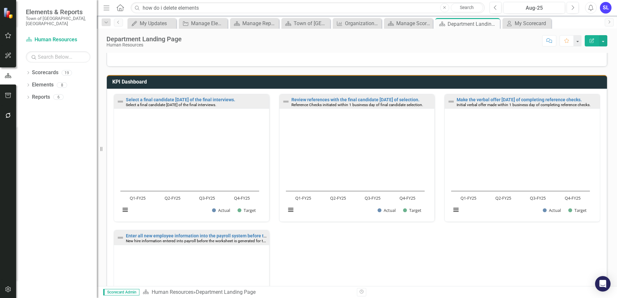
scroll to position [292, 0]
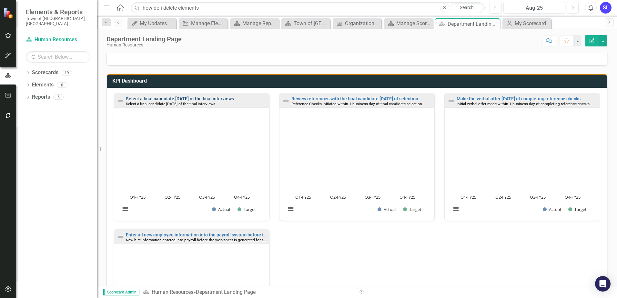
click at [203, 98] on link "Select a final candidate [DATE] of the final interviews." at bounding box center [180, 98] width 109 height 5
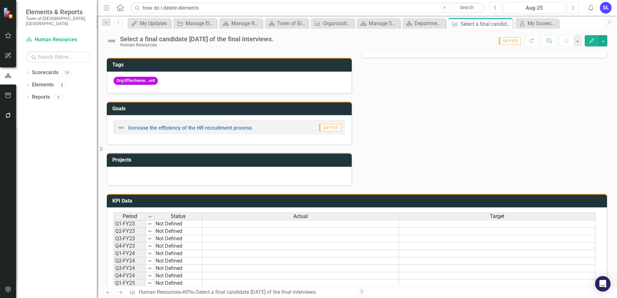
scroll to position [203, 0]
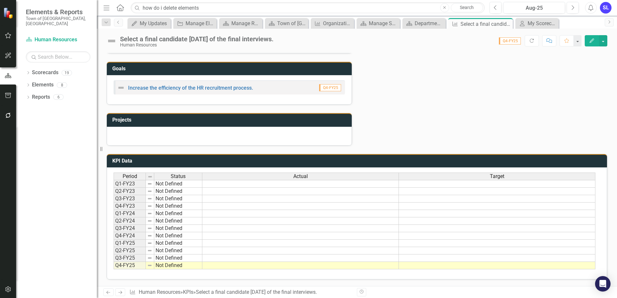
click at [173, 184] on td "Not Defined" at bounding box center [178, 184] width 48 height 8
click at [153, 185] on td at bounding box center [150, 184] width 8 height 8
drag, startPoint x: 145, startPoint y: 185, endPoint x: 130, endPoint y: 183, distance: 15.6
click at [144, 185] on td "Q1-FY23" at bounding box center [130, 184] width 32 height 8
click at [130, 183] on td "Q1-FY23" at bounding box center [130, 184] width 32 height 8
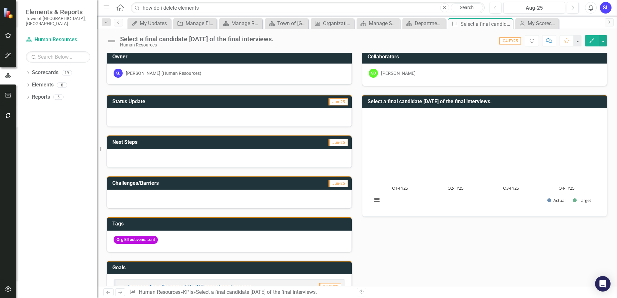
scroll to position [0, 0]
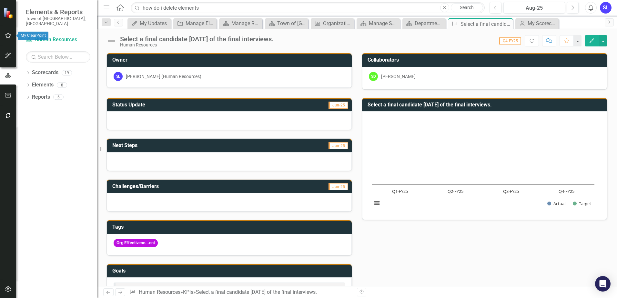
click at [10, 37] on icon "button" at bounding box center [8, 36] width 6 height 6
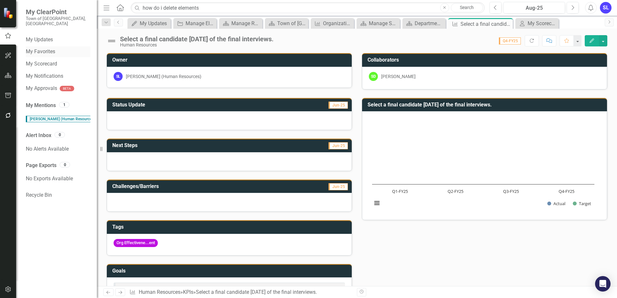
click at [35, 48] on link "My Favorites" at bounding box center [58, 51] width 65 height 7
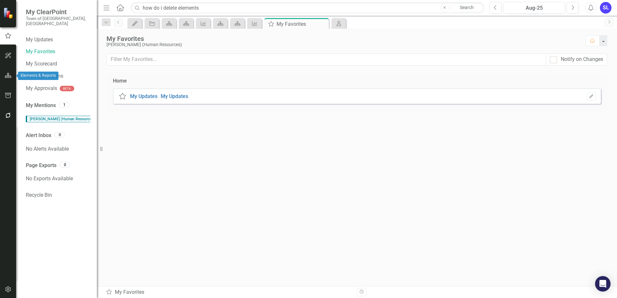
click at [12, 76] on button "button" at bounding box center [8, 76] width 15 height 14
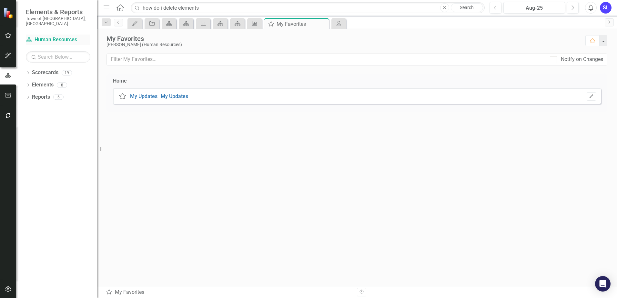
click at [48, 36] on link "Scorecard Human Resources" at bounding box center [58, 39] width 65 height 7
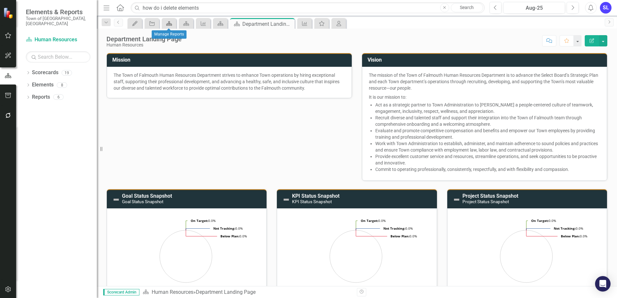
click at [168, 23] on icon "Scorecard" at bounding box center [169, 23] width 6 height 5
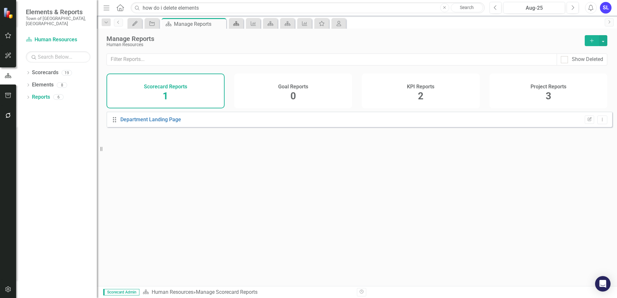
click at [234, 25] on icon "Scorecard" at bounding box center [236, 23] width 6 height 5
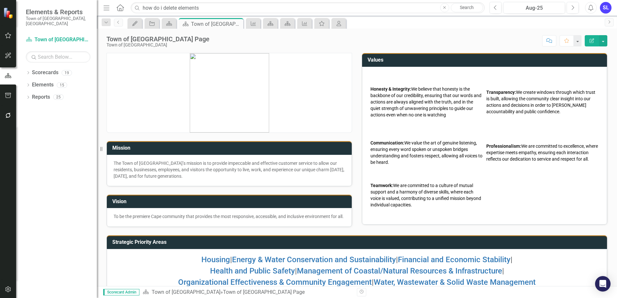
click at [8, 36] on icon "button" at bounding box center [8, 35] width 7 height 5
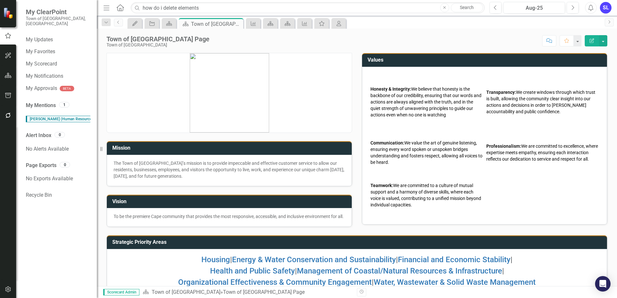
click at [121, 8] on icon "Home" at bounding box center [120, 7] width 8 height 7
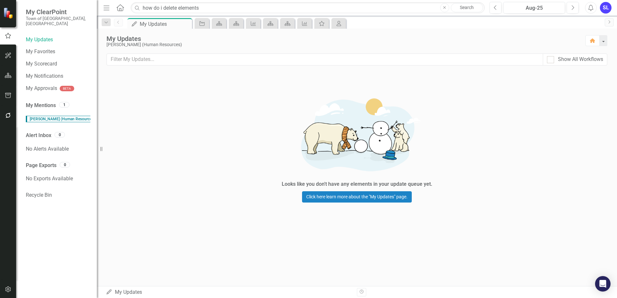
click at [443, 9] on icon "Close" at bounding box center [444, 8] width 3 height 4
click at [597, 61] on div "Show All Workflows" at bounding box center [580, 59] width 45 height 7
click at [551, 60] on input "Show All Workflows" at bounding box center [549, 58] width 4 height 4
checkbox input "true"
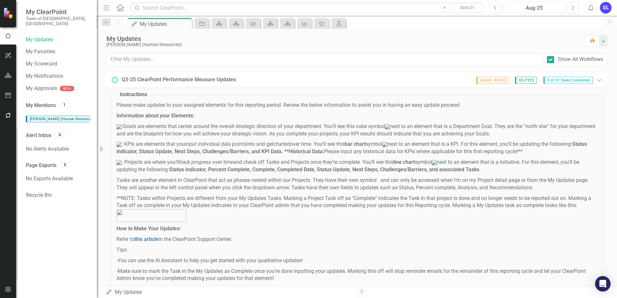
click at [535, 8] on div "Aug-25" at bounding box center [533, 8] width 57 height 8
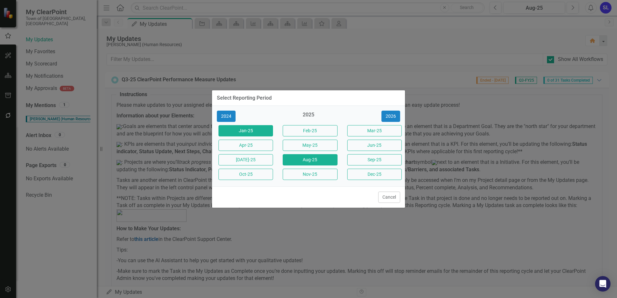
click at [260, 134] on button "Jan-25" at bounding box center [245, 130] width 55 height 11
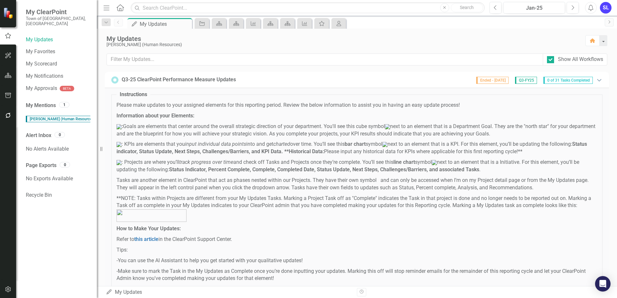
click at [596, 79] on icon "Expanded" at bounding box center [599, 79] width 6 height 5
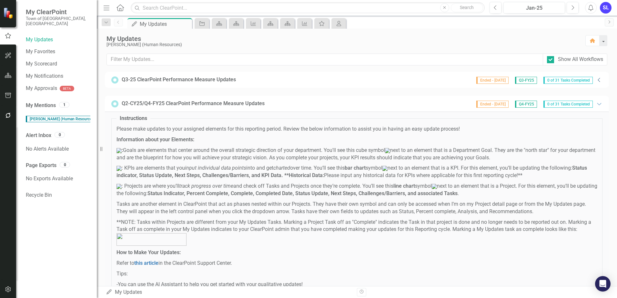
click at [596, 79] on icon "Collapse" at bounding box center [599, 79] width 6 height 5
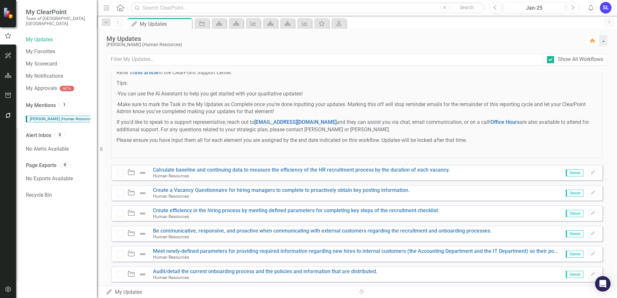
scroll to position [178, 0]
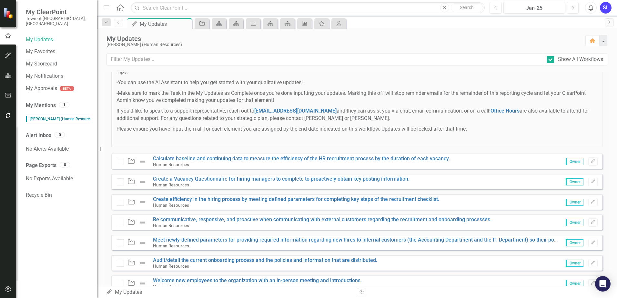
drag, startPoint x: 612, startPoint y: 85, endPoint x: 502, endPoint y: 81, distance: 110.1
click at [502, 76] on p "Tips:" at bounding box center [356, 71] width 481 height 7
click at [593, 166] on div "Project Calculate baseline and continuing data to measure the efficiency of the…" at bounding box center [356, 161] width 491 height 15
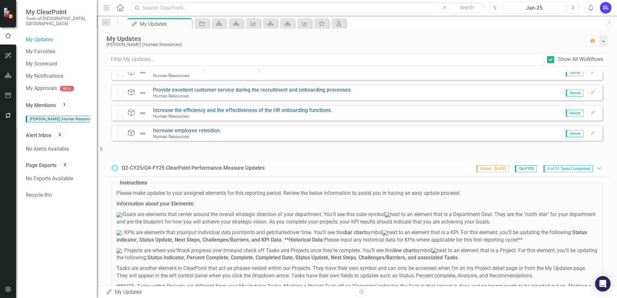
scroll to position [871, 0]
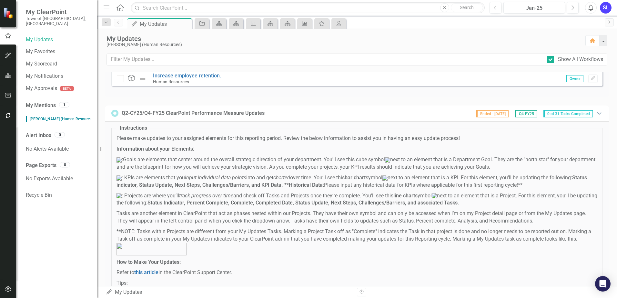
click at [596, 116] on icon "Expanded" at bounding box center [599, 113] width 6 height 5
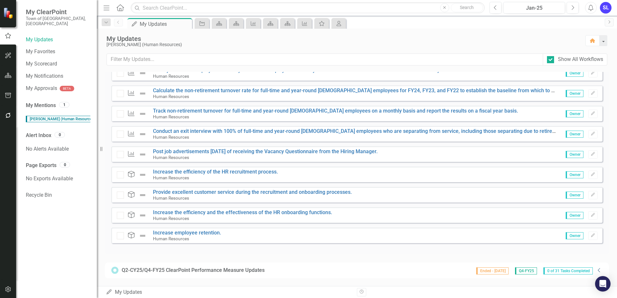
scroll to position [719, 0]
click at [569, 133] on span "Owner" at bounding box center [574, 134] width 18 height 7
click at [596, 271] on icon "Collapse" at bounding box center [599, 270] width 6 height 5
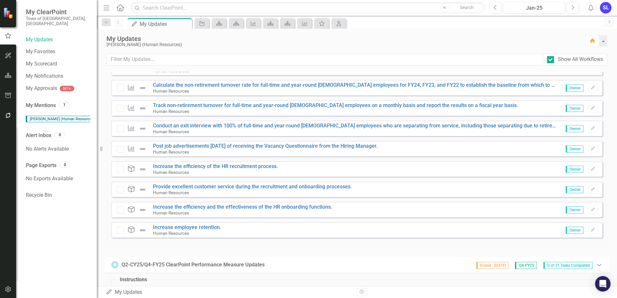
click at [596, 267] on icon "Expanded" at bounding box center [599, 264] width 6 height 5
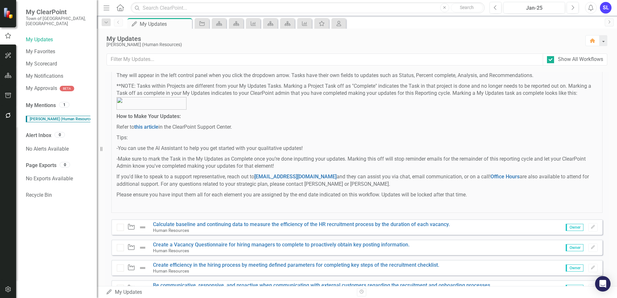
scroll to position [107, 0]
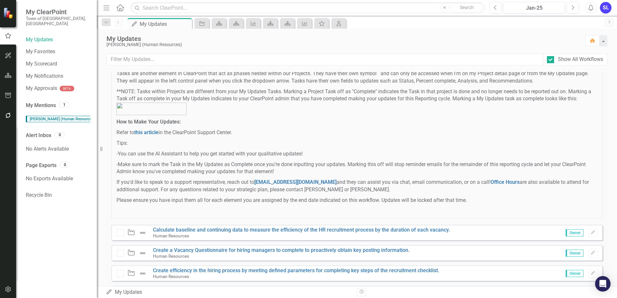
drag, startPoint x: 615, startPoint y: 260, endPoint x: 438, endPoint y: 122, distance: 224.8
click at [436, 122] on span "Please make updates to your assigned elements for this reporting period. Review…" at bounding box center [356, 105] width 481 height 220
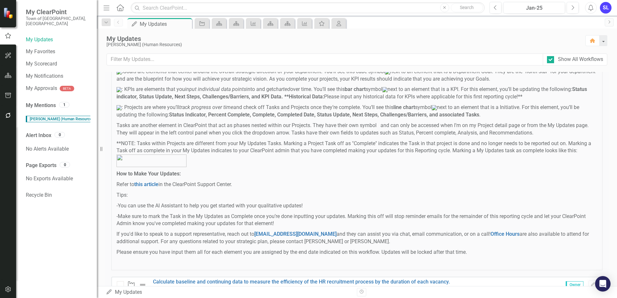
scroll to position [80, 0]
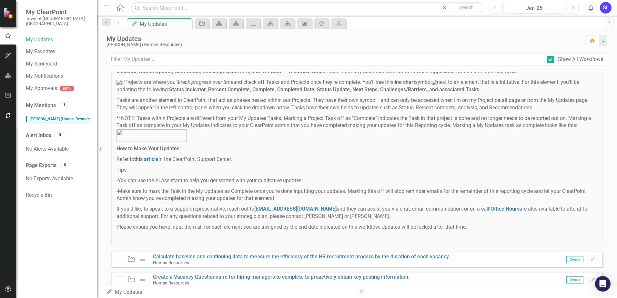
drag, startPoint x: 616, startPoint y: 104, endPoint x: 507, endPoint y: 101, distance: 109.4
click at [507, 101] on span "Please make updates to your assigned elements for this reporting period. Review…" at bounding box center [356, 132] width 481 height 220
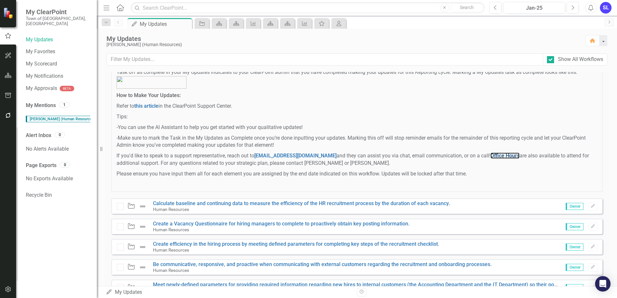
scroll to position [138, 0]
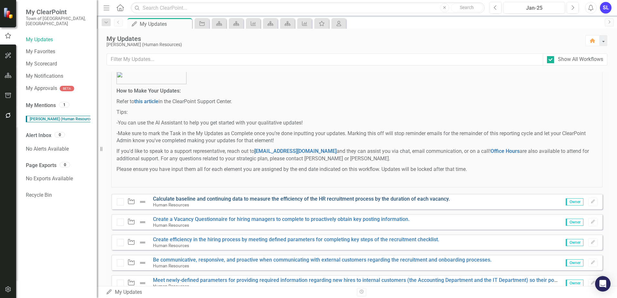
click at [320, 202] on link "Calculate baseline and continuing data to measure the efficiency of the HR recr…" at bounding box center [301, 199] width 297 height 6
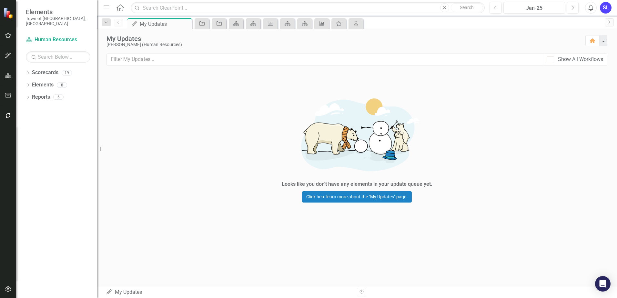
click at [604, 10] on div "SL" at bounding box center [606, 8] width 12 height 12
click at [576, 79] on link "Logout Log Out" at bounding box center [585, 81] width 51 height 12
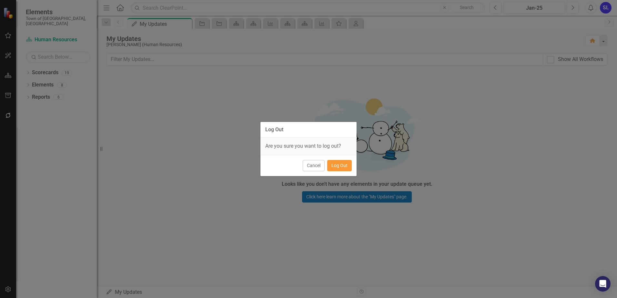
click at [342, 165] on button "Log Out" at bounding box center [339, 165] width 25 height 11
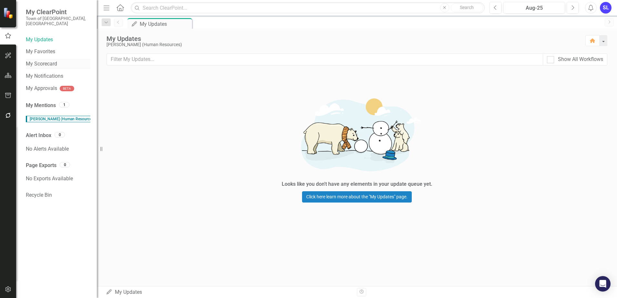
click at [47, 60] on link "My Scorecard" at bounding box center [58, 63] width 65 height 7
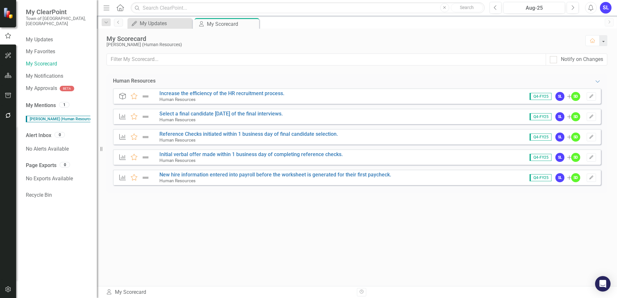
click at [543, 116] on span "Q4-FY25" at bounding box center [540, 116] width 22 height 7
click at [539, 7] on div "Aug-25" at bounding box center [533, 8] width 57 height 8
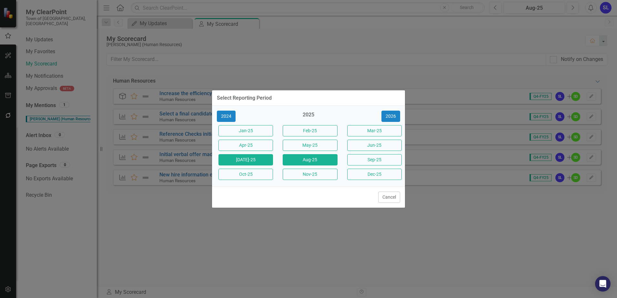
click at [242, 158] on button "[DATE]-25" at bounding box center [245, 159] width 55 height 11
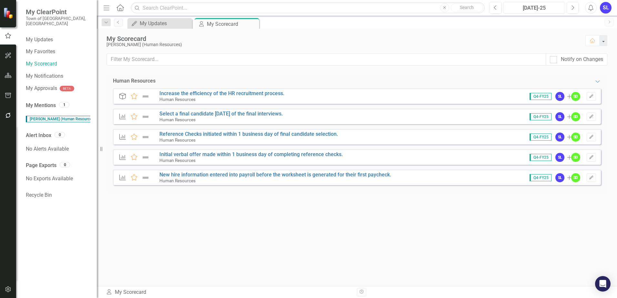
click at [548, 6] on div "[DATE]-25" at bounding box center [533, 8] width 57 height 8
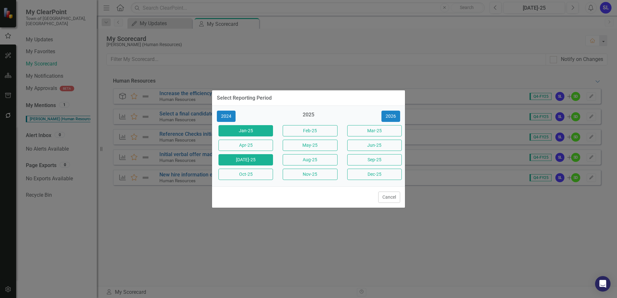
click at [251, 131] on button "Jan-25" at bounding box center [245, 130] width 55 height 11
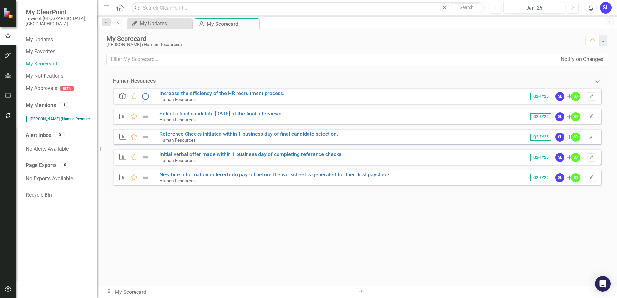
click at [536, 98] on span "Q2-FY25" at bounding box center [540, 96] width 22 height 7
click at [559, 117] on div "SL" at bounding box center [559, 116] width 9 height 9
click at [544, 117] on span "Q2-FY25" at bounding box center [540, 116] width 22 height 7
click at [590, 117] on icon "Edit" at bounding box center [591, 117] width 5 height 4
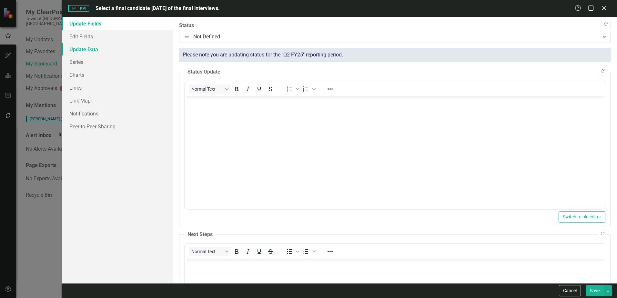
click at [77, 50] on link "Update Data" at bounding box center [117, 49] width 111 height 13
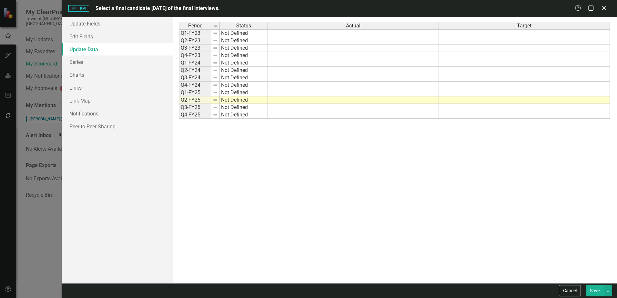
click at [249, 34] on td "Not Defined" at bounding box center [244, 33] width 48 height 8
click at [179, 38] on div "Period Status Q1-FY23 Not Defined Q2-FY23 Not Defined Q3-FY23 Not Defined Q4-FY…" at bounding box center [179, 70] width 0 height 97
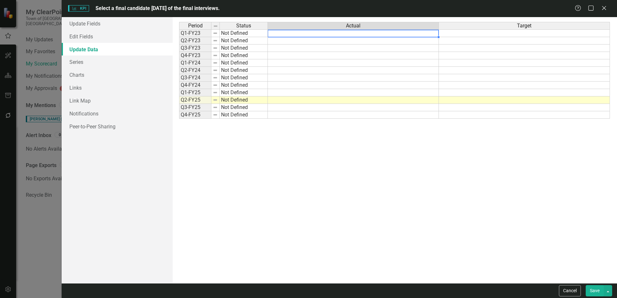
click at [281, 35] on td at bounding box center [353, 33] width 171 height 8
click at [292, 35] on td at bounding box center [353, 33] width 171 height 8
click at [292, 51] on td at bounding box center [353, 48] width 171 height 7
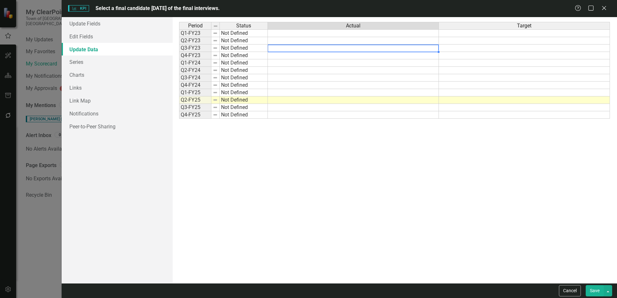
click at [286, 76] on td at bounding box center [353, 77] width 171 height 7
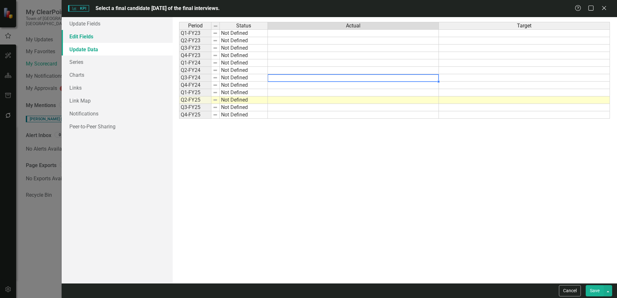
click at [89, 39] on link "Edit Fields" at bounding box center [117, 36] width 111 height 13
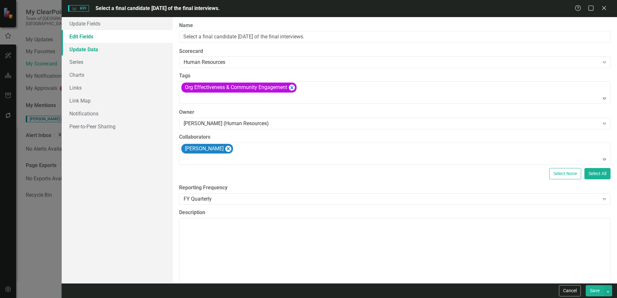
click at [79, 49] on link "Update Data" at bounding box center [117, 49] width 111 height 13
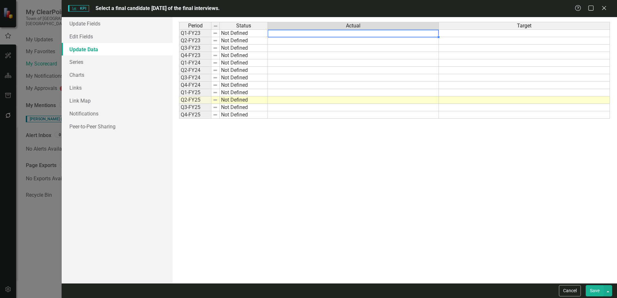
click at [289, 34] on td at bounding box center [353, 33] width 171 height 8
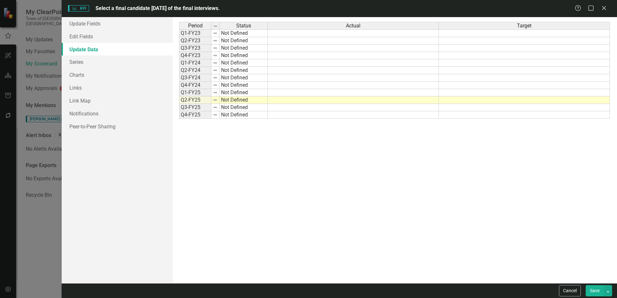
click at [276, 124] on div "Period Status Actual Target Q1-FY23 Not Defined Q2-FY23 Not Defined Q3-FY23 Not…" at bounding box center [394, 150] width 431 height 256
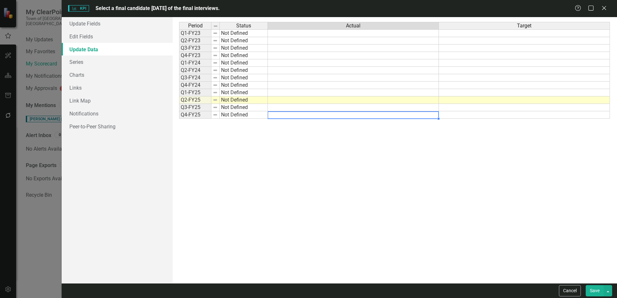
click at [276, 114] on td at bounding box center [353, 114] width 171 height 7
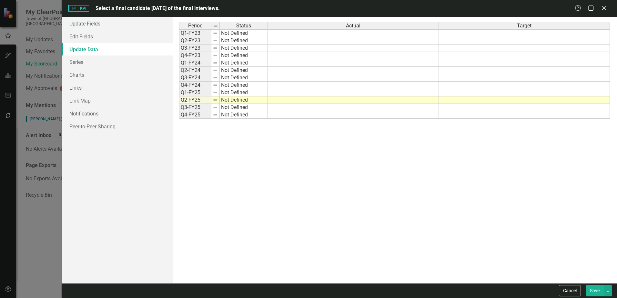
click at [78, 48] on link "Update Data" at bounding box center [117, 49] width 111 height 13
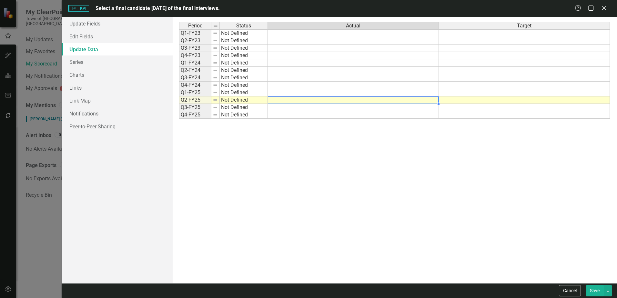
click at [291, 99] on td at bounding box center [353, 99] width 171 height 7
click at [293, 101] on td at bounding box center [353, 99] width 171 height 7
type textarea "s"
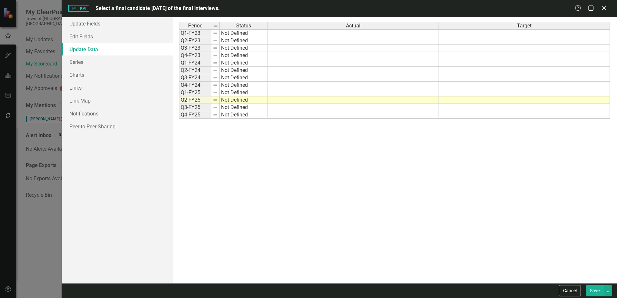
click at [297, 160] on div "Period Status Actual Target Q1-FY23 Not Defined Q2-FY23 Not Defined Q3-FY23 Not…" at bounding box center [394, 150] width 431 height 256
click at [281, 102] on td at bounding box center [353, 99] width 171 height 7
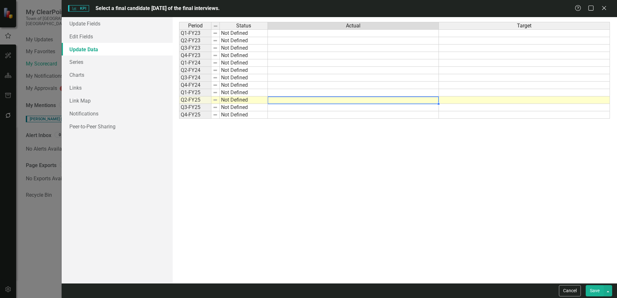
click at [599, 8] on div "Help Maximize Close" at bounding box center [592, 8] width 36 height 7
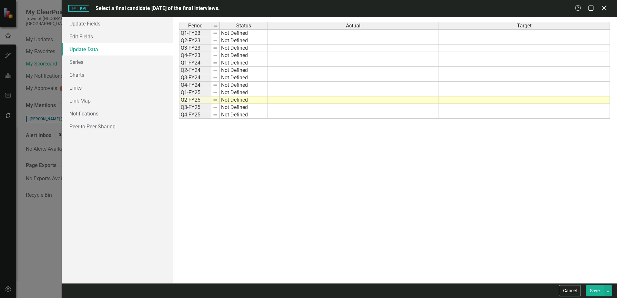
click at [604, 8] on icon at bounding box center [603, 7] width 5 height 5
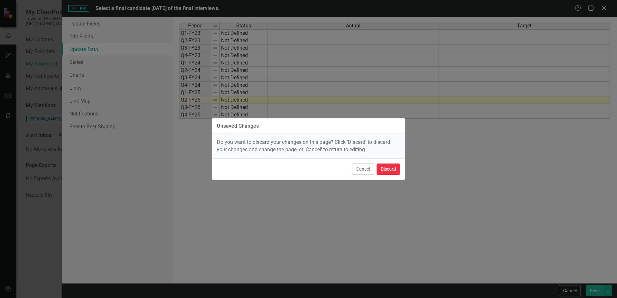
click at [385, 164] on button "Discard" at bounding box center [388, 169] width 24 height 11
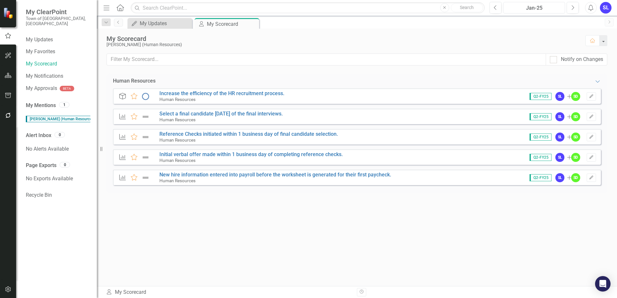
click at [537, 8] on div "Jan-25" at bounding box center [533, 8] width 57 height 8
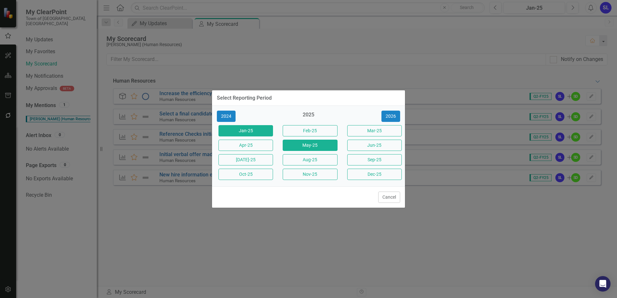
click at [301, 147] on button "May-25" at bounding box center [310, 145] width 55 height 11
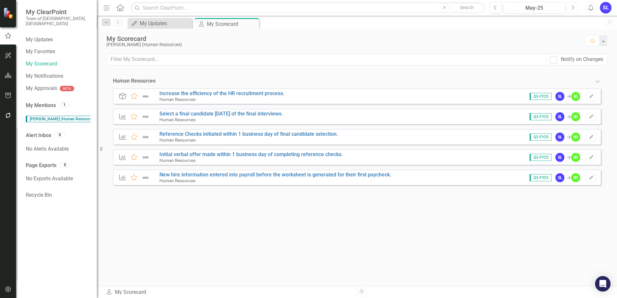
click at [573, 8] on icon "Next" at bounding box center [573, 8] width 4 height 6
click at [496, 6] on icon "Previous" at bounding box center [496, 8] width 4 height 6
click at [253, 113] on link "Select a final candidate [DATE] of the final interviews." at bounding box center [220, 114] width 123 height 6
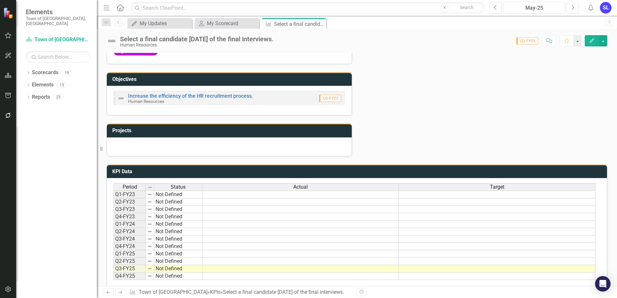
scroll to position [203, 0]
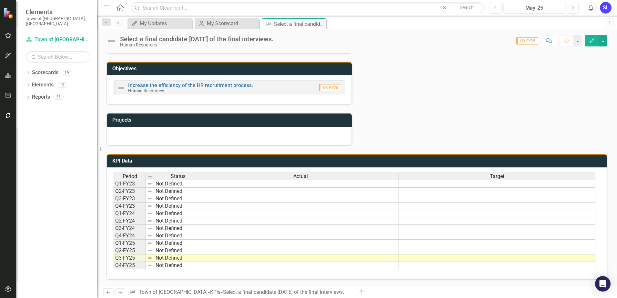
click at [302, 259] on td at bounding box center [300, 257] width 196 height 7
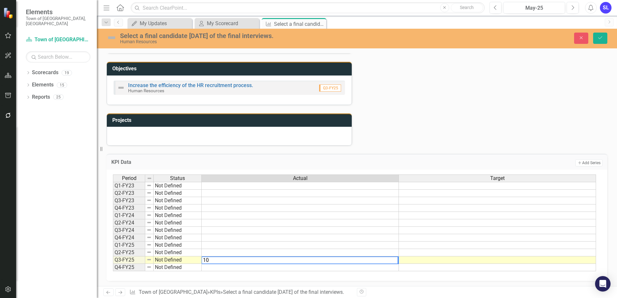
type textarea "100"
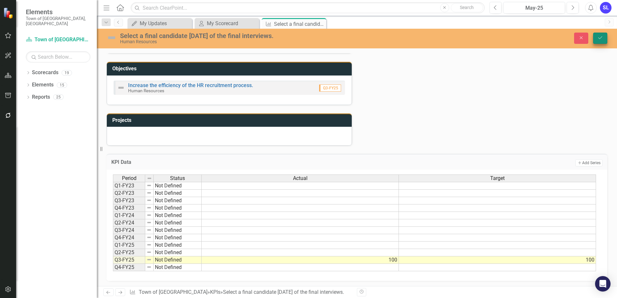
type textarea "100"
drag, startPoint x: 596, startPoint y: 39, endPoint x: 583, endPoint y: 55, distance: 20.8
click at [596, 39] on button "Save" at bounding box center [600, 38] width 14 height 11
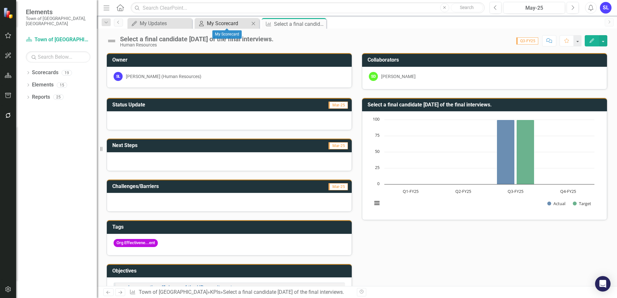
click at [217, 24] on div "My Scorecard" at bounding box center [228, 23] width 43 height 8
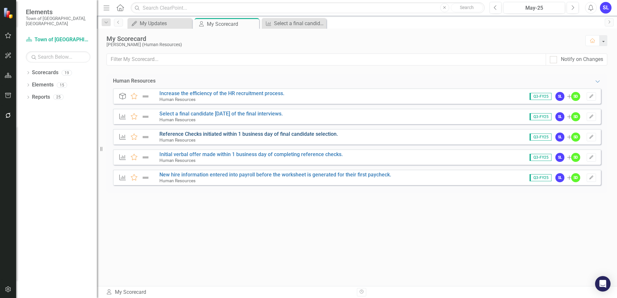
click at [191, 135] on link "Reference Checks initiated within 1 business day of final candidate selection." at bounding box center [248, 134] width 178 height 6
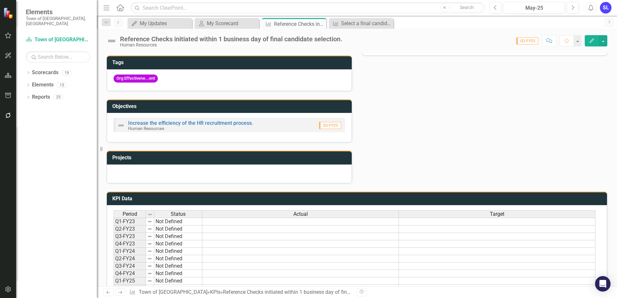
scroll to position [203, 0]
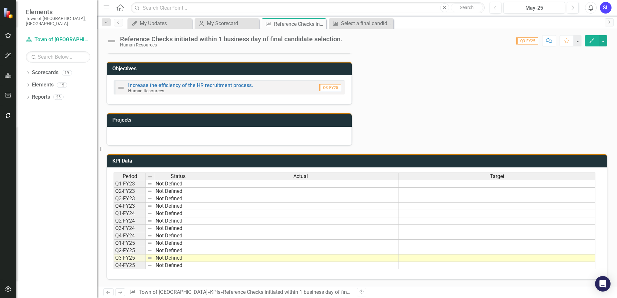
click at [298, 257] on td at bounding box center [300, 257] width 196 height 7
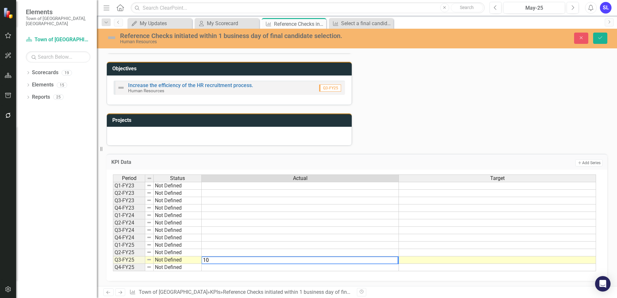
type textarea "100"
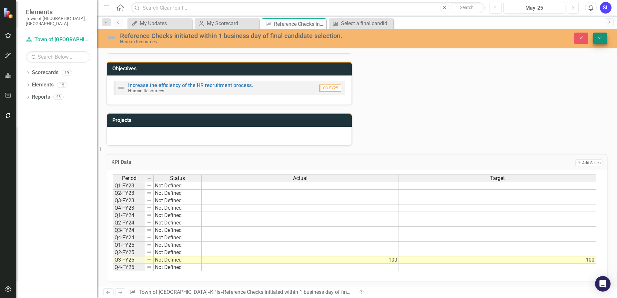
type textarea "100"
drag, startPoint x: 600, startPoint y: 39, endPoint x: 589, endPoint y: 45, distance: 13.3
click at [600, 39] on icon "Save" at bounding box center [600, 37] width 6 height 5
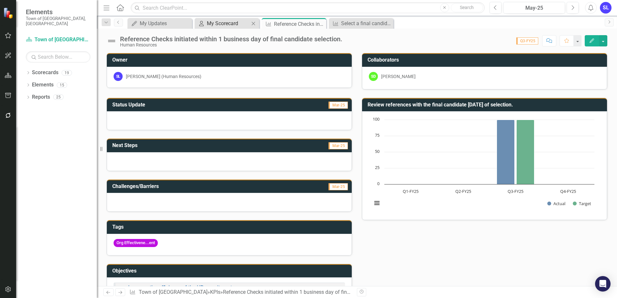
click at [227, 26] on div "My Scorecard" at bounding box center [228, 23] width 43 height 8
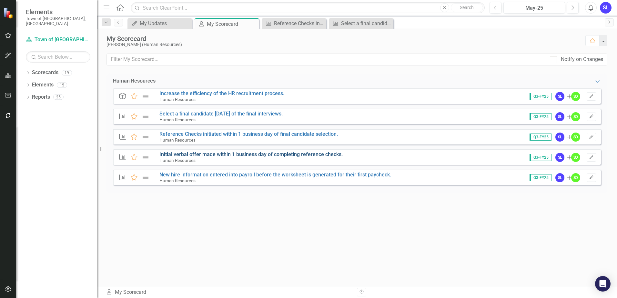
click at [213, 153] on link "Initial verbal offer made within 1 business day of completing reference checks." at bounding box center [250, 154] width 183 height 6
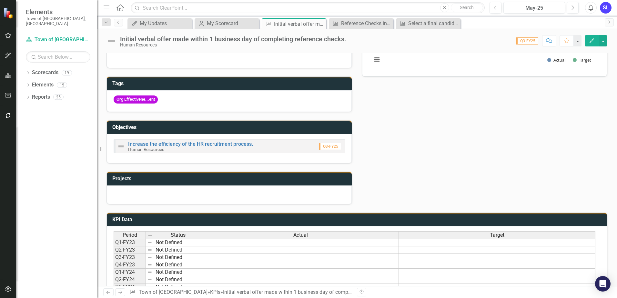
scroll to position [203, 0]
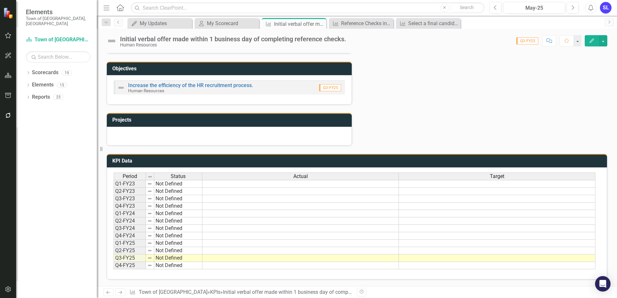
click at [270, 258] on td at bounding box center [300, 257] width 196 height 7
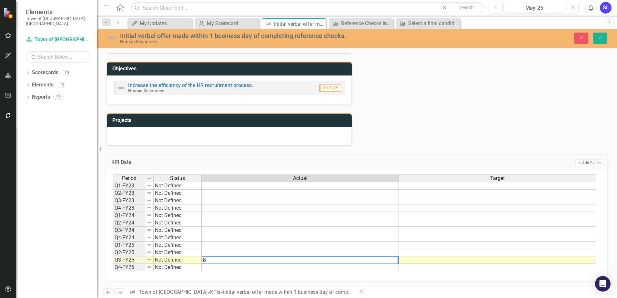
type textarea "86"
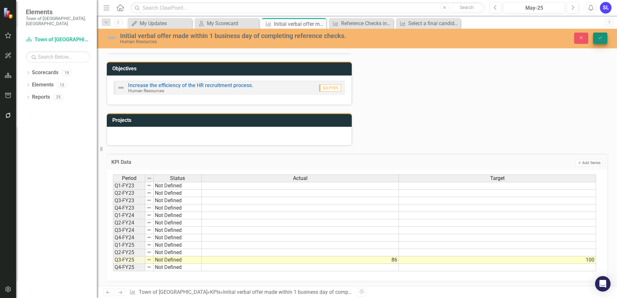
type textarea "100"
drag, startPoint x: 602, startPoint y: 39, endPoint x: 595, endPoint y: 45, distance: 8.9
click at [602, 39] on icon "Save" at bounding box center [600, 37] width 6 height 5
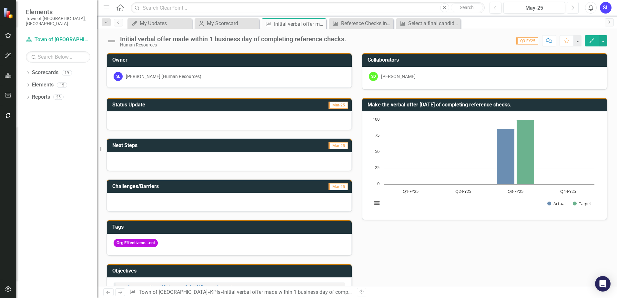
click at [572, 8] on icon "Next" at bounding box center [573, 8] width 4 height 6
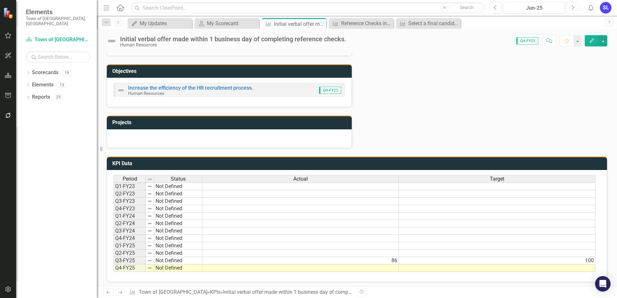
scroll to position [203, 0]
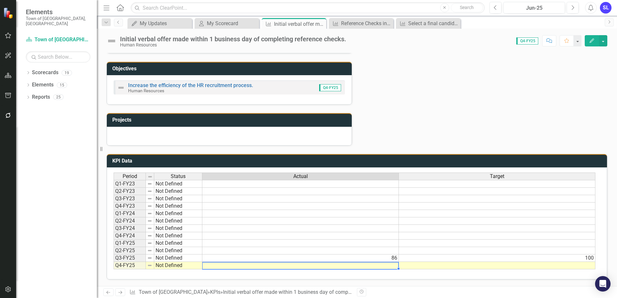
click at [281, 264] on td at bounding box center [300, 265] width 196 height 7
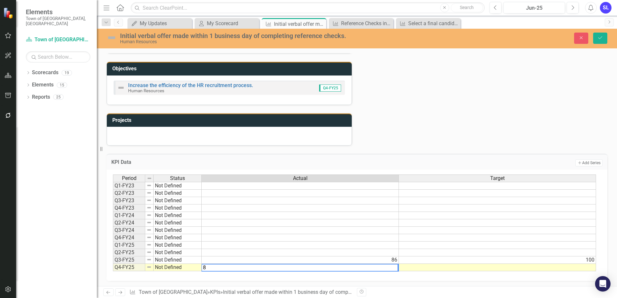
type textarea "88"
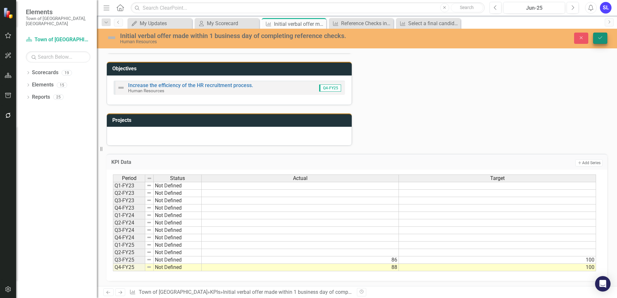
type textarea "100"
drag, startPoint x: 602, startPoint y: 36, endPoint x: 595, endPoint y: 44, distance: 10.3
click at [602, 36] on icon "Save" at bounding box center [600, 37] width 6 height 5
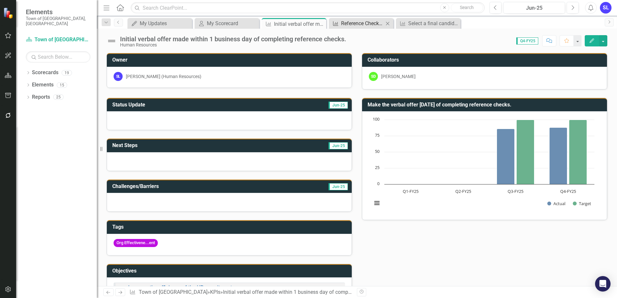
click at [367, 20] on div "Reference Checks initiated within 1 business day of final candidate selection." at bounding box center [362, 23] width 43 height 8
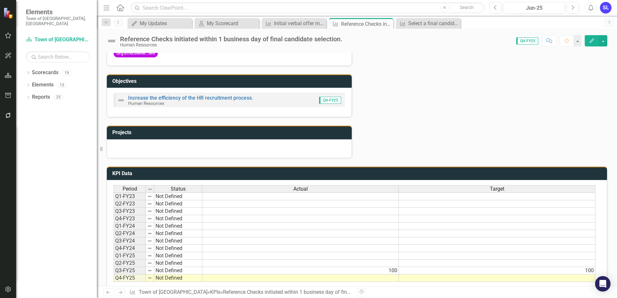
scroll to position [203, 0]
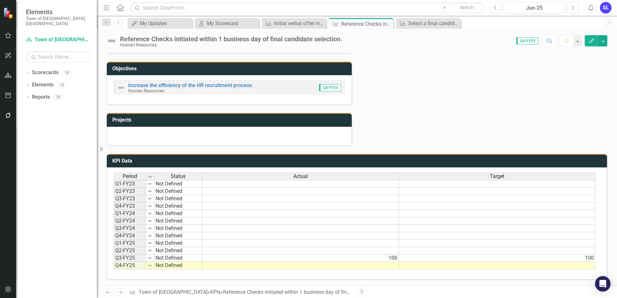
click at [371, 265] on td at bounding box center [300, 265] width 196 height 7
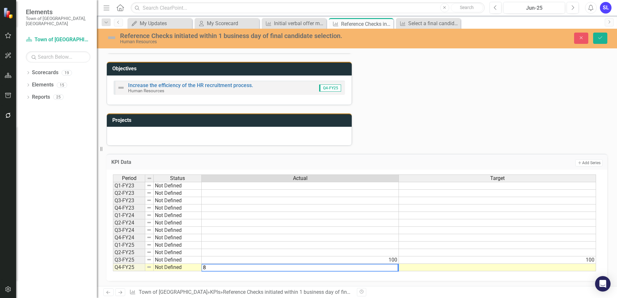
type textarea "88"
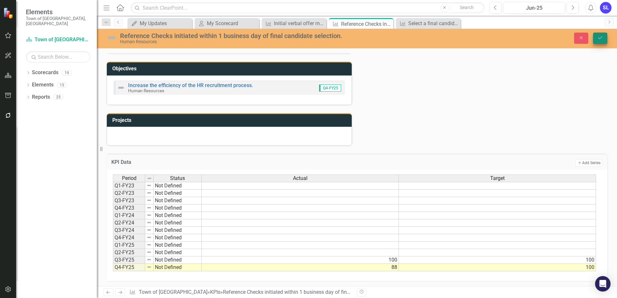
type textarea "100"
click at [600, 40] on icon "Save" at bounding box center [600, 37] width 6 height 5
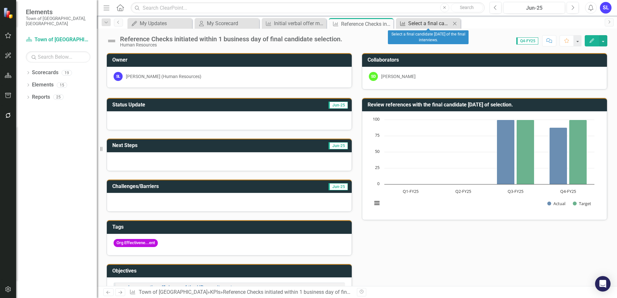
click at [438, 25] on div "Select a final candidate [DATE] of the final interviews." at bounding box center [429, 23] width 43 height 8
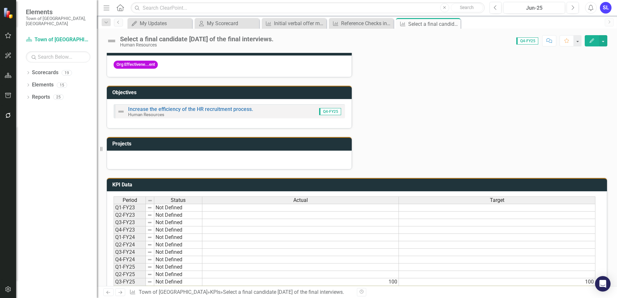
scroll to position [194, 0]
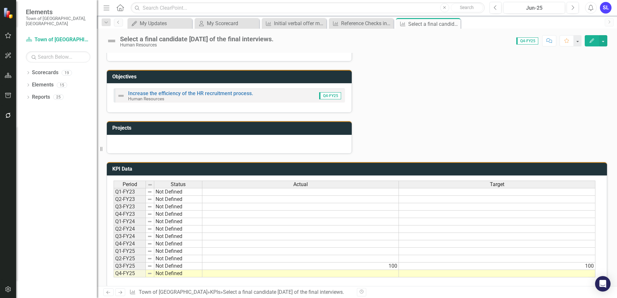
click at [372, 276] on td at bounding box center [300, 273] width 196 height 7
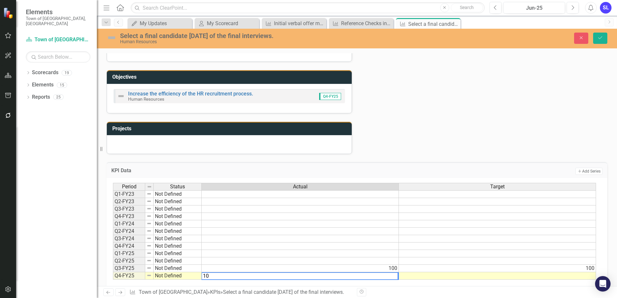
type textarea "100"
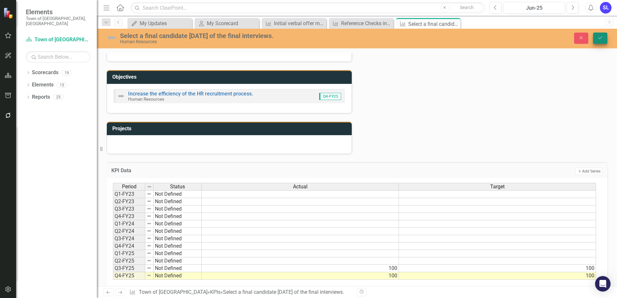
type textarea "100"
click at [601, 38] on icon "Save" at bounding box center [600, 37] width 6 height 5
